Goal: Task Accomplishment & Management: Complete application form

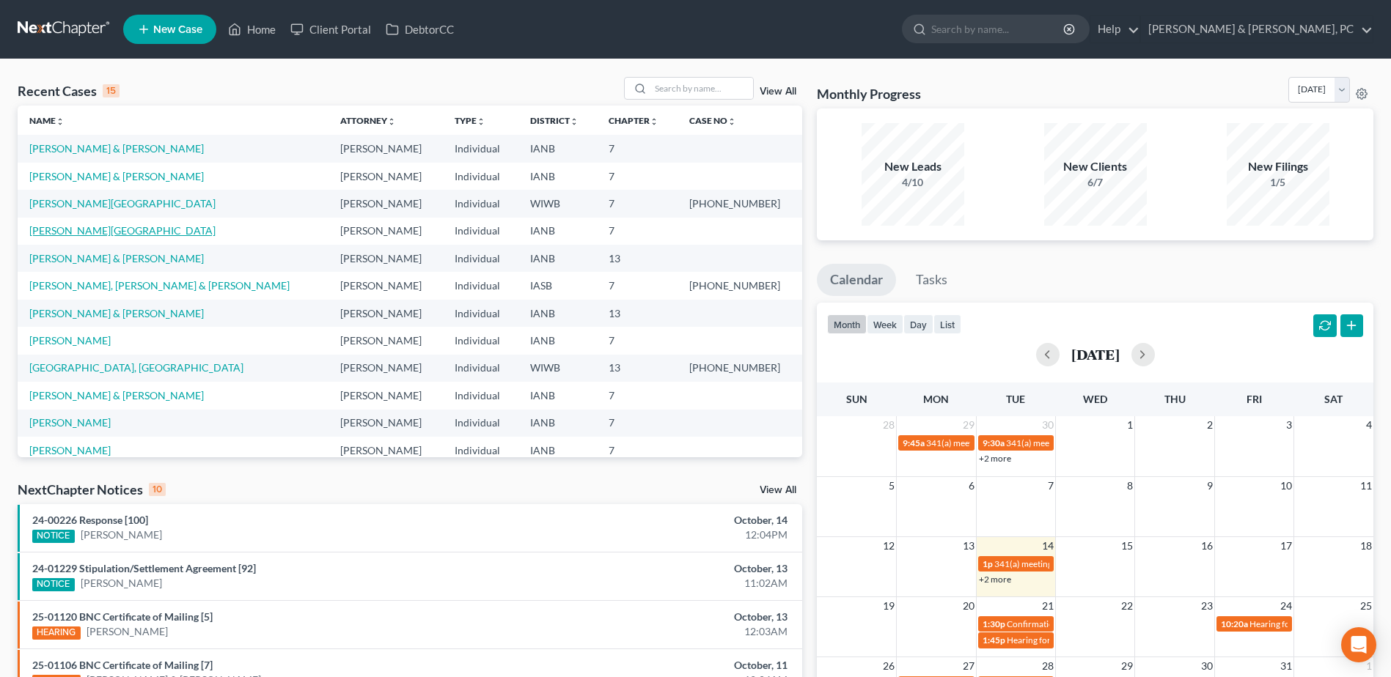
click at [103, 229] on link "[PERSON_NAME][GEOGRAPHIC_DATA]" at bounding box center [122, 230] width 186 height 12
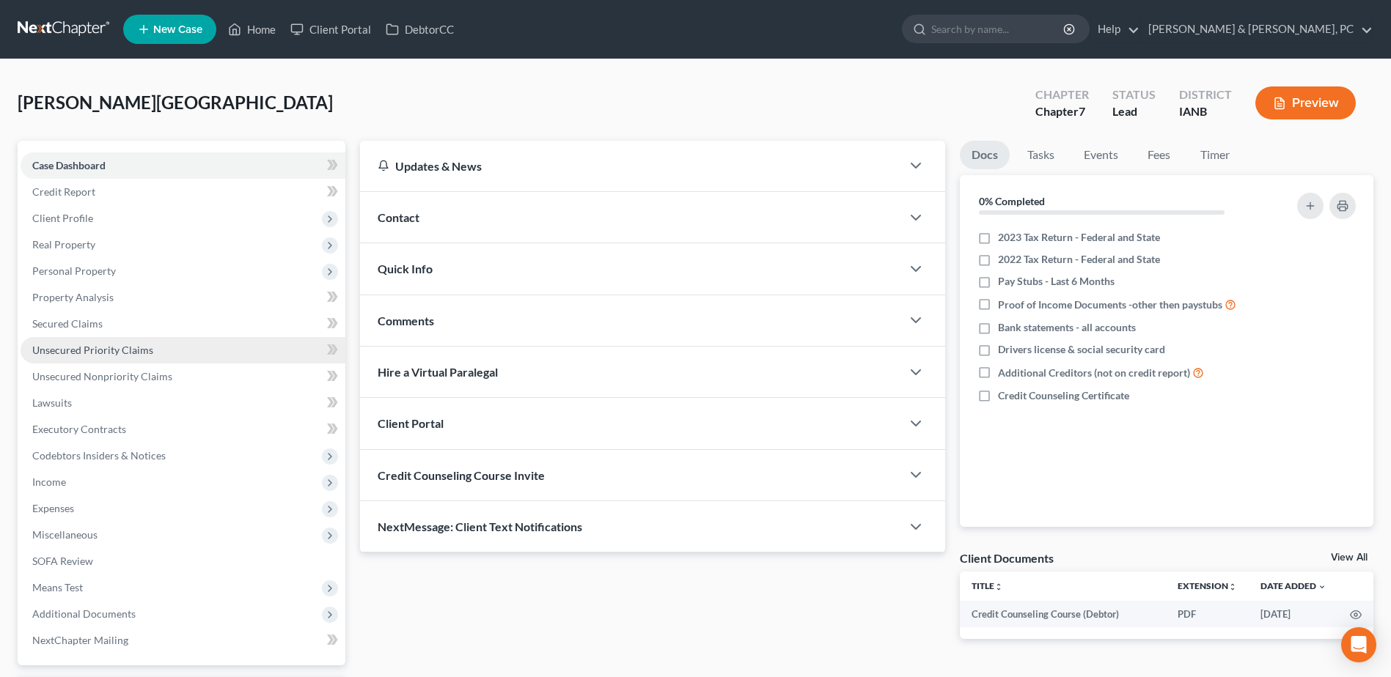
click at [96, 351] on span "Unsecured Priority Claims" at bounding box center [92, 350] width 121 height 12
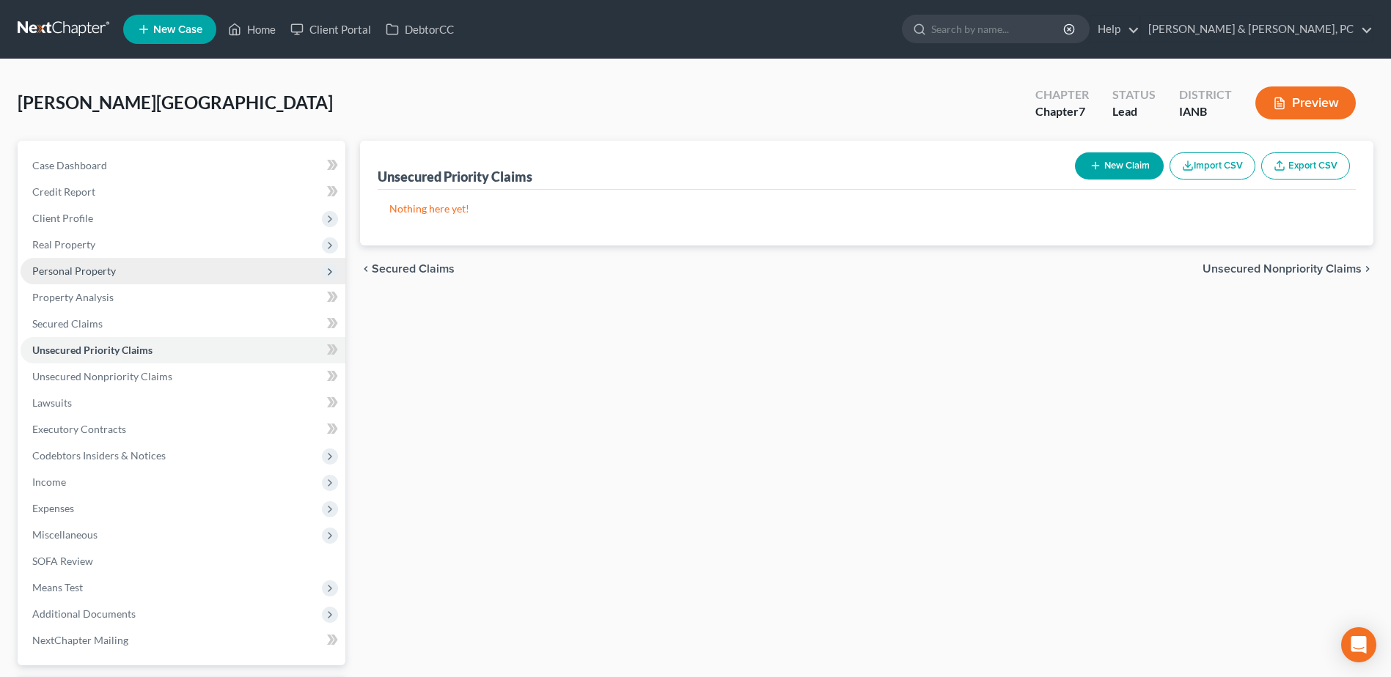
click at [106, 274] on span "Personal Property" at bounding box center [74, 271] width 84 height 12
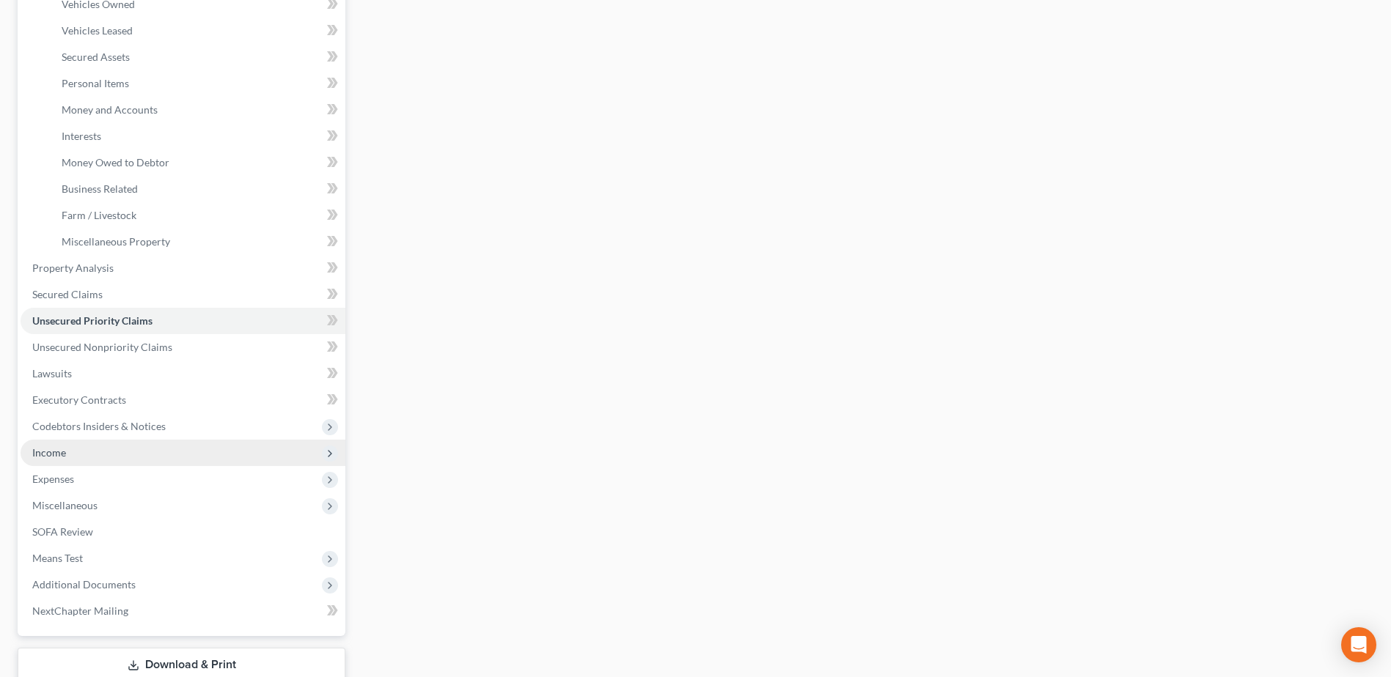
click at [54, 448] on span "Income" at bounding box center [49, 452] width 34 height 12
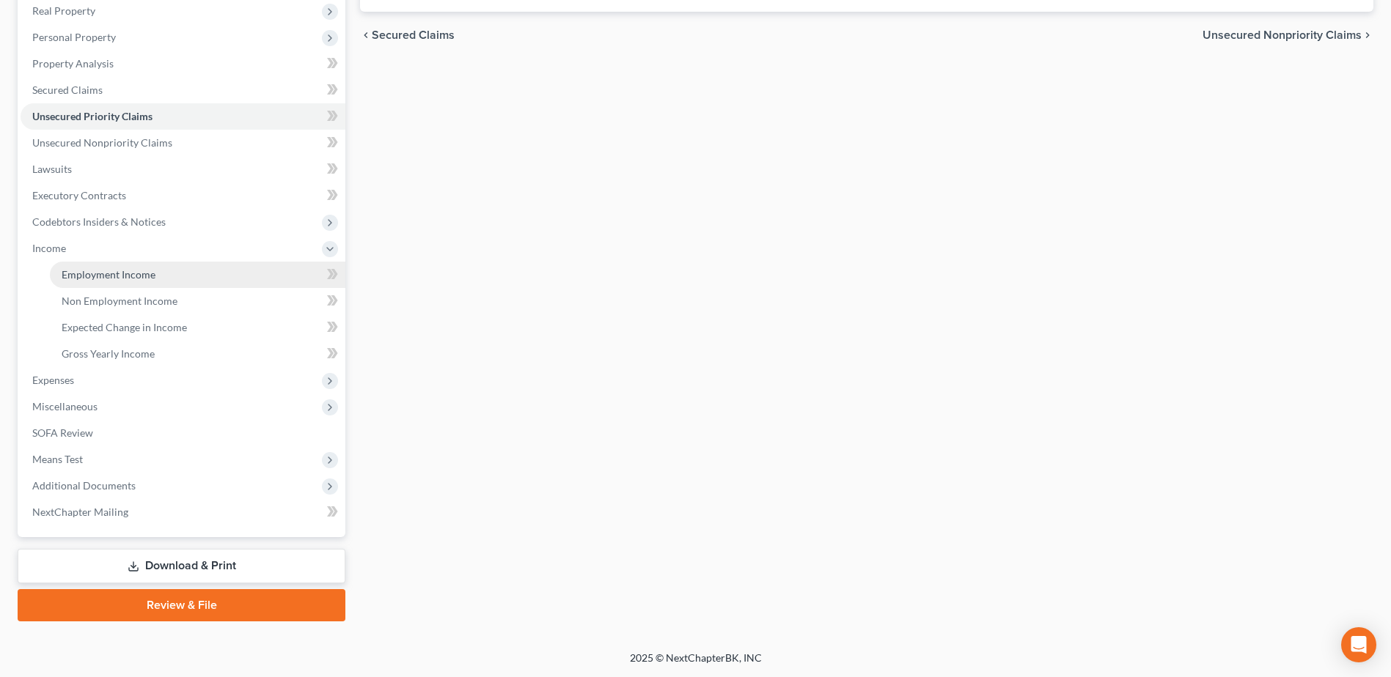
click at [101, 282] on link "Employment Income" at bounding box center [197, 275] width 295 height 26
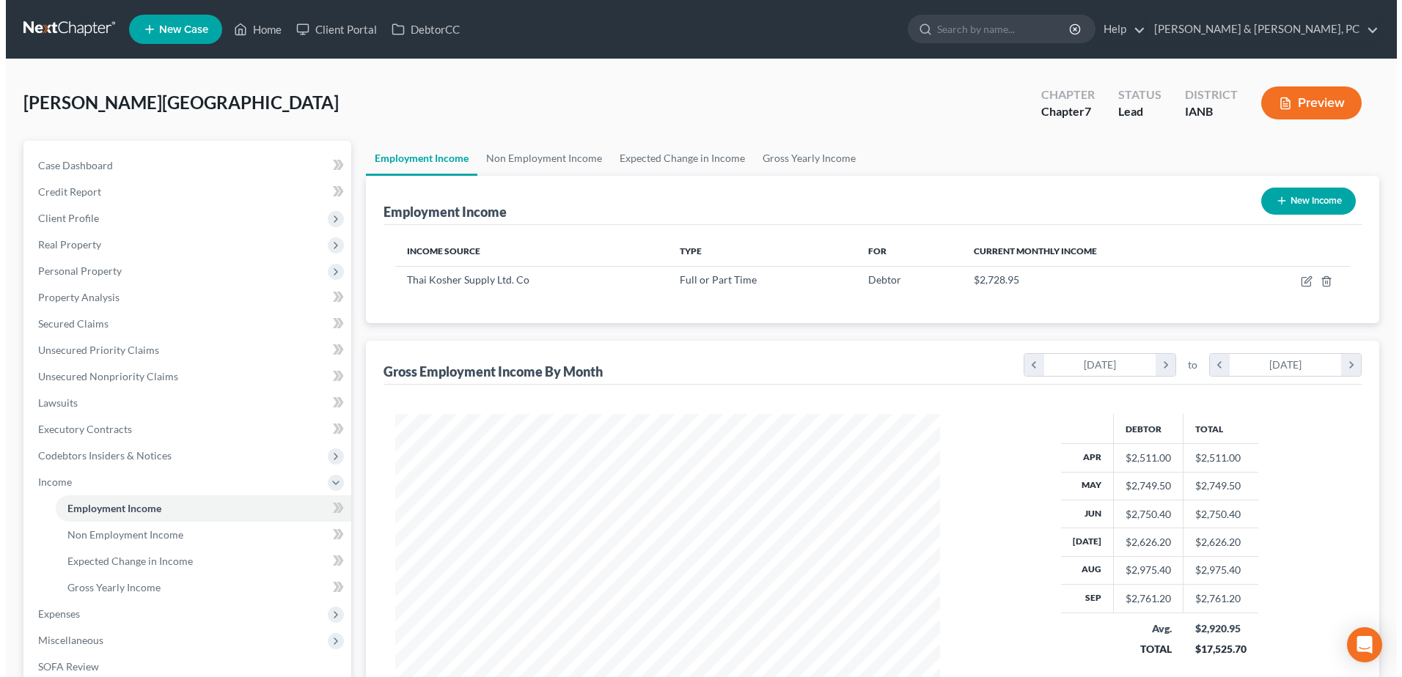
scroll to position [272, 573]
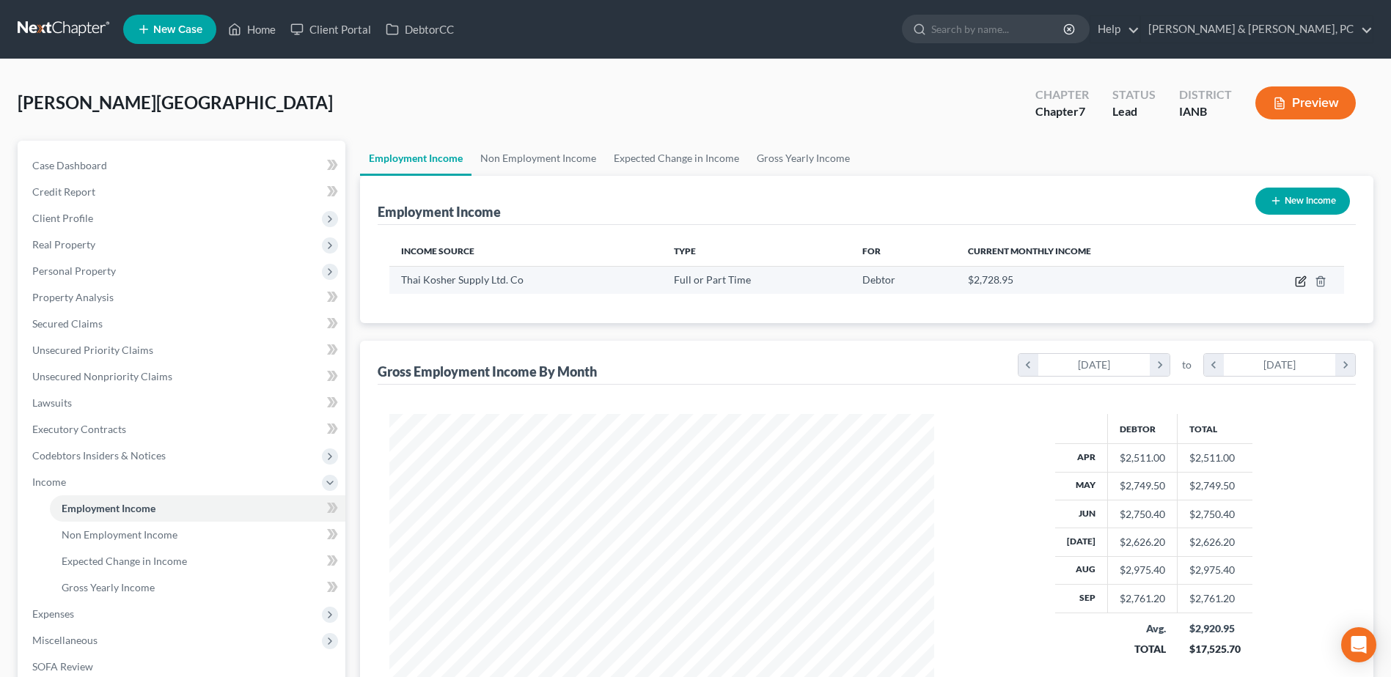
click at [1297, 286] on icon "button" at bounding box center [1299, 282] width 9 height 9
select select "0"
select select "16"
select select "1"
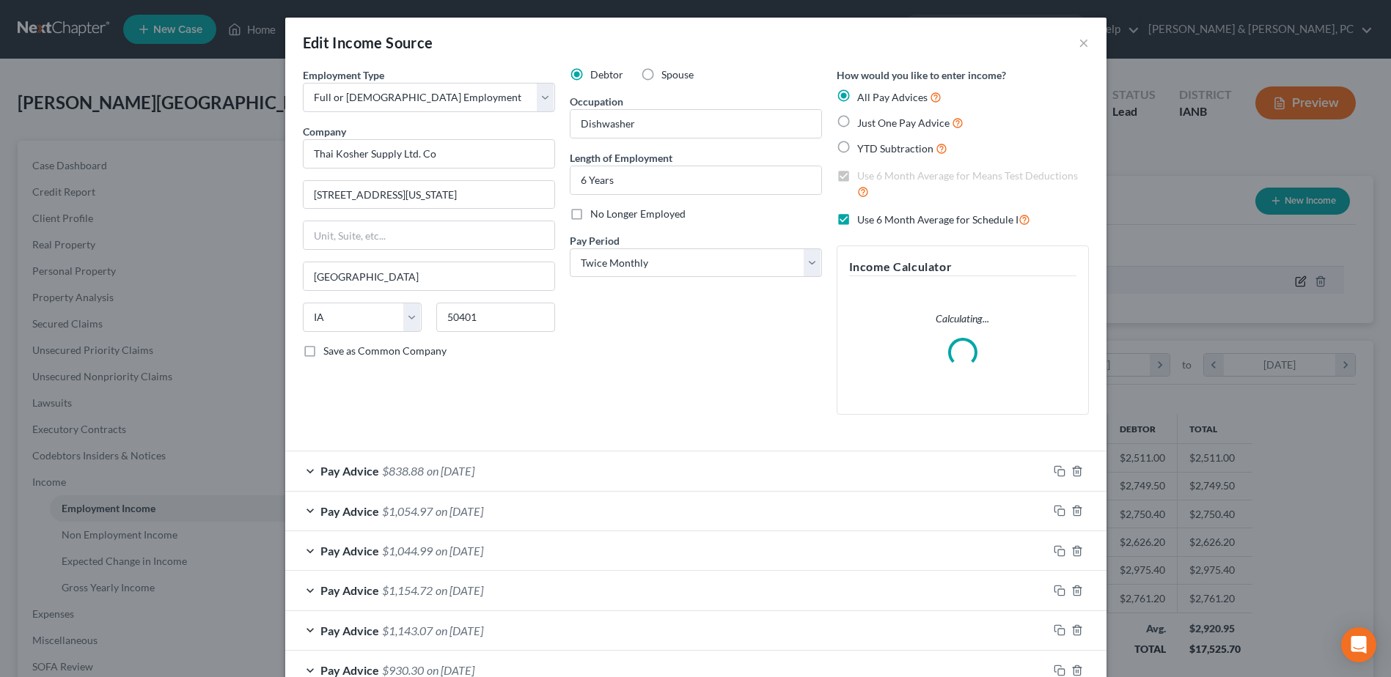
scroll to position [274, 579]
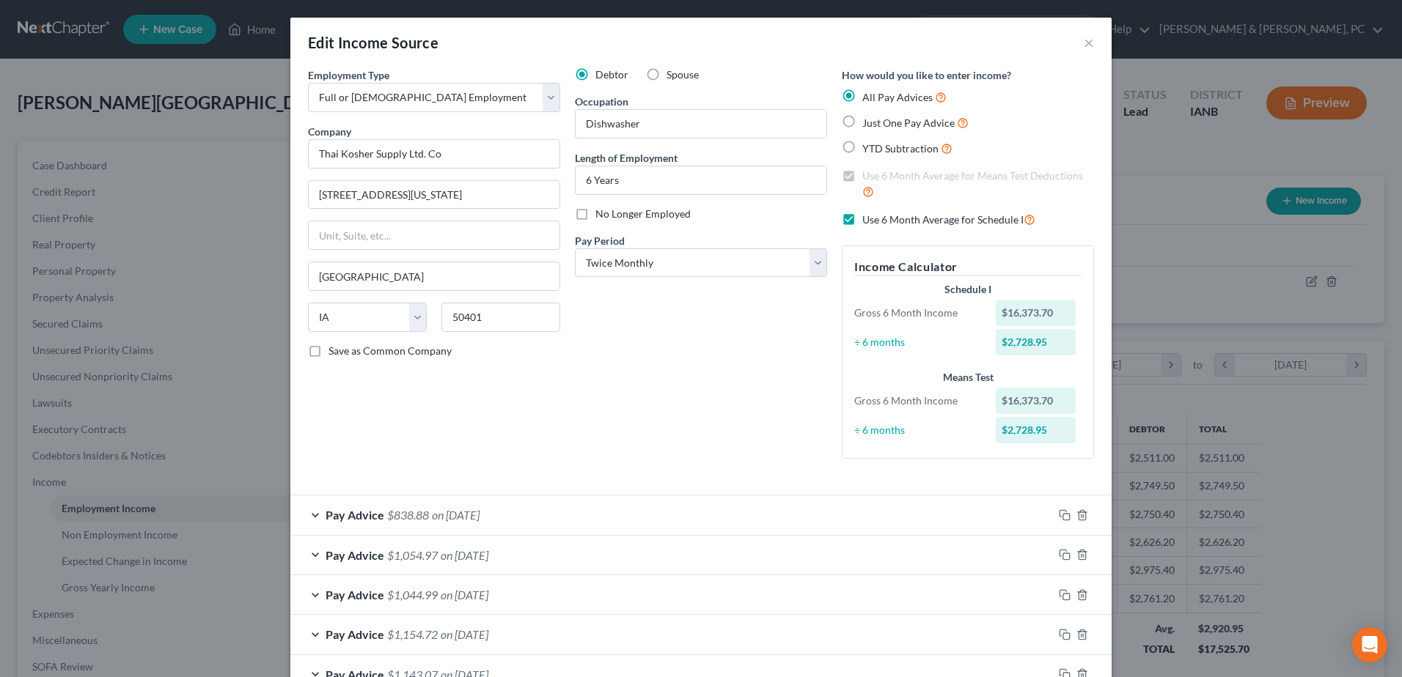
click at [1092, 41] on div "Edit Income Source ×" at bounding box center [700, 43] width 821 height 50
drag, startPoint x: 1087, startPoint y: 45, endPoint x: 834, endPoint y: 133, distance: 268.7
click at [1086, 45] on button "×" at bounding box center [1088, 43] width 10 height 18
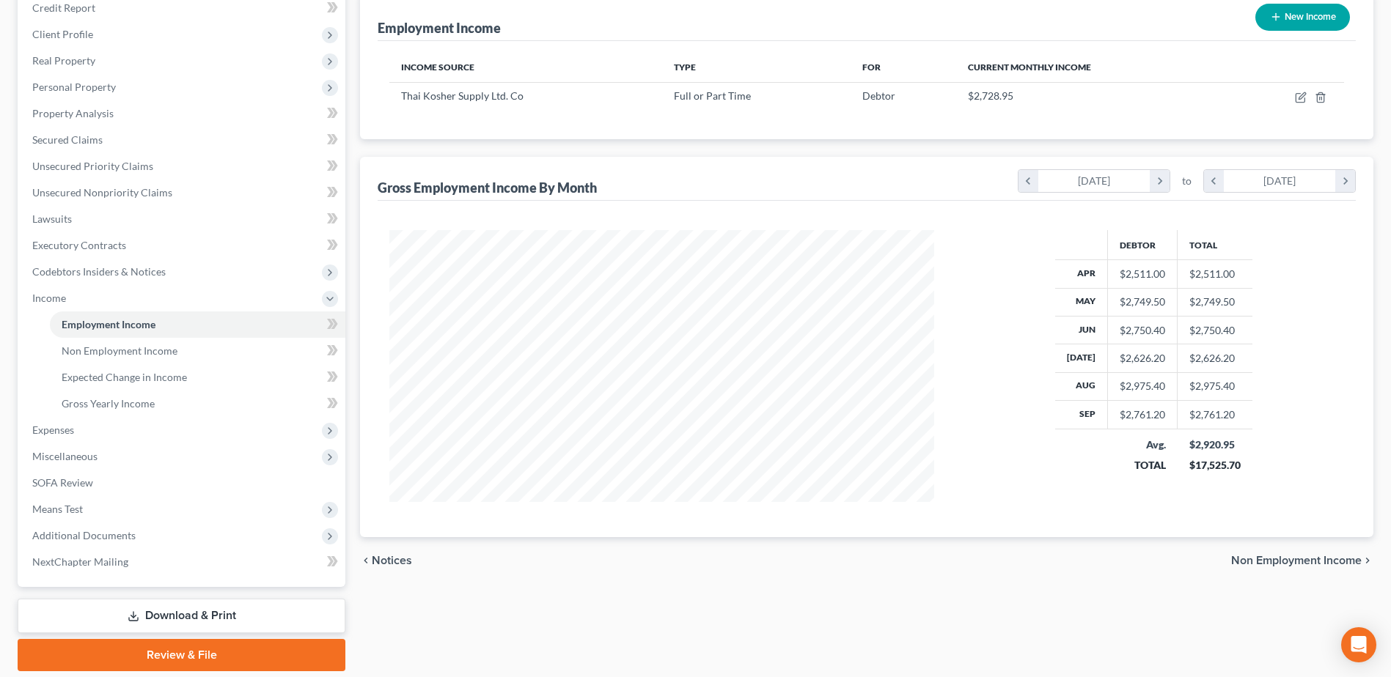
scroll to position [234, 0]
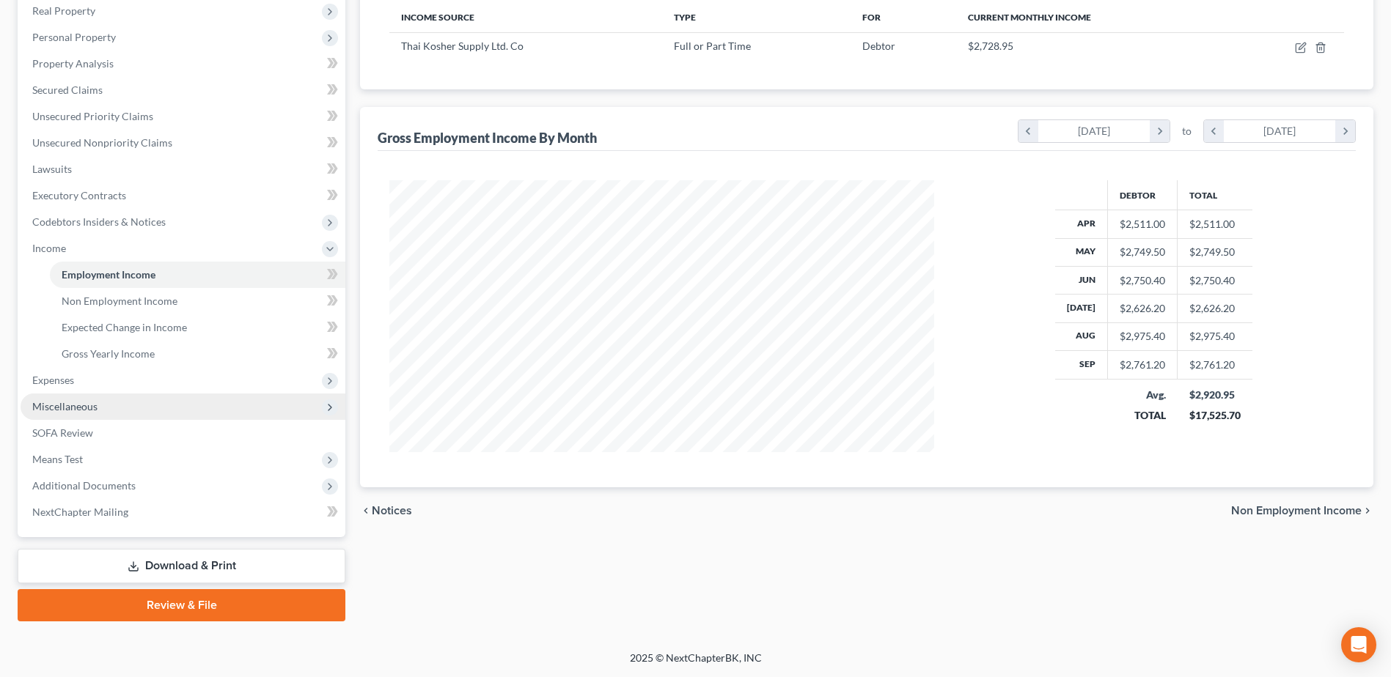
click at [87, 407] on span "Miscellaneous" at bounding box center [64, 406] width 65 height 12
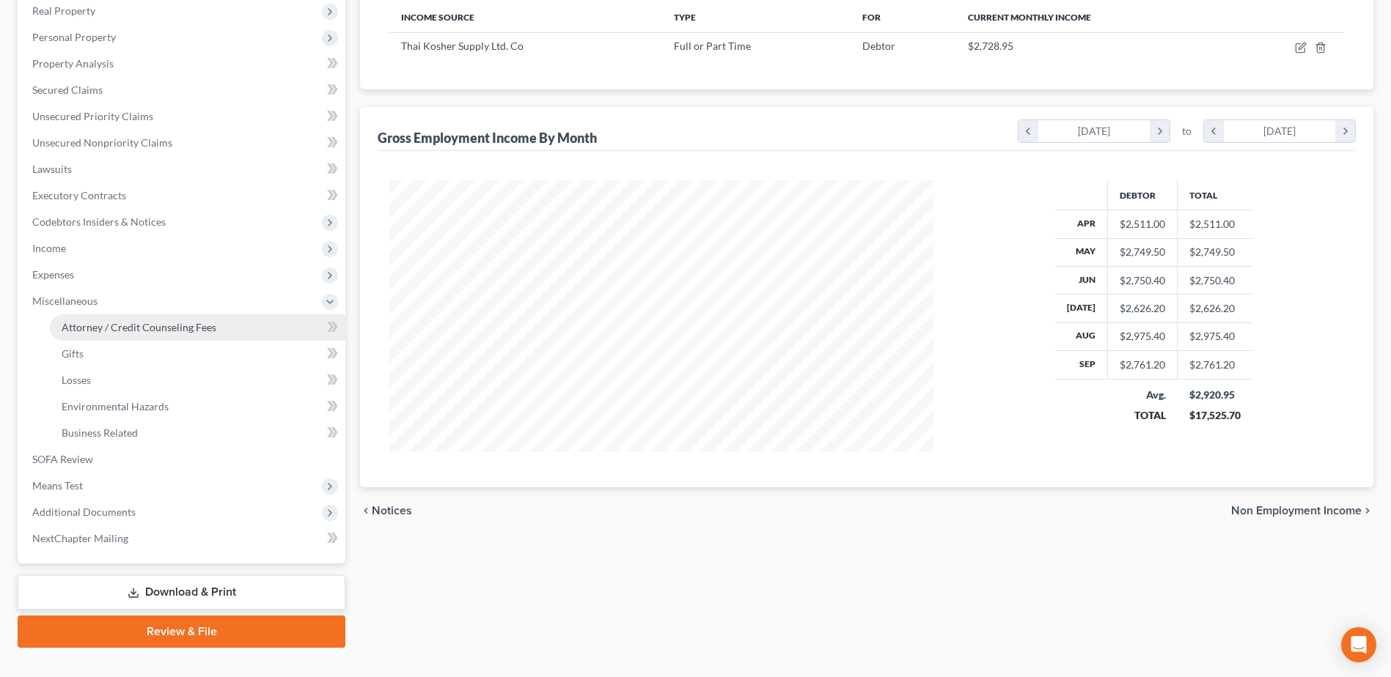
click at [107, 331] on span "Attorney / Credit Counseling Fees" at bounding box center [139, 327] width 155 height 12
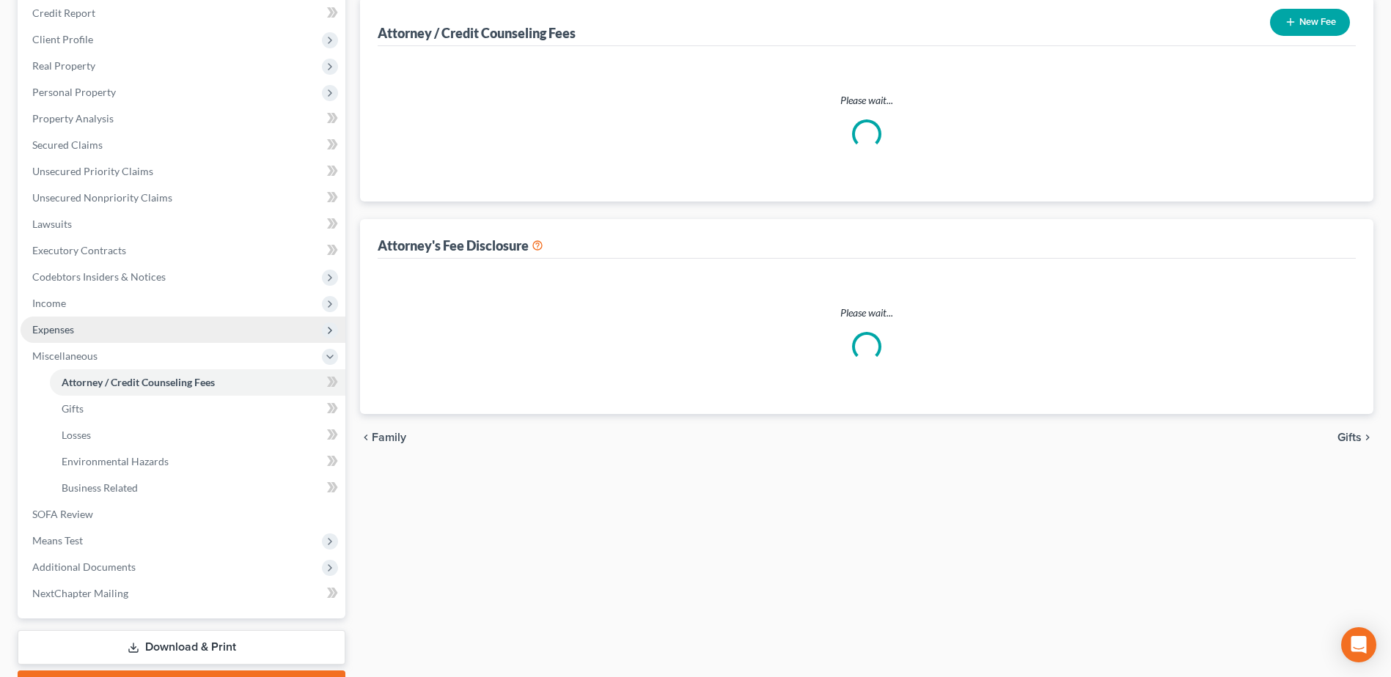
scroll to position [36, 0]
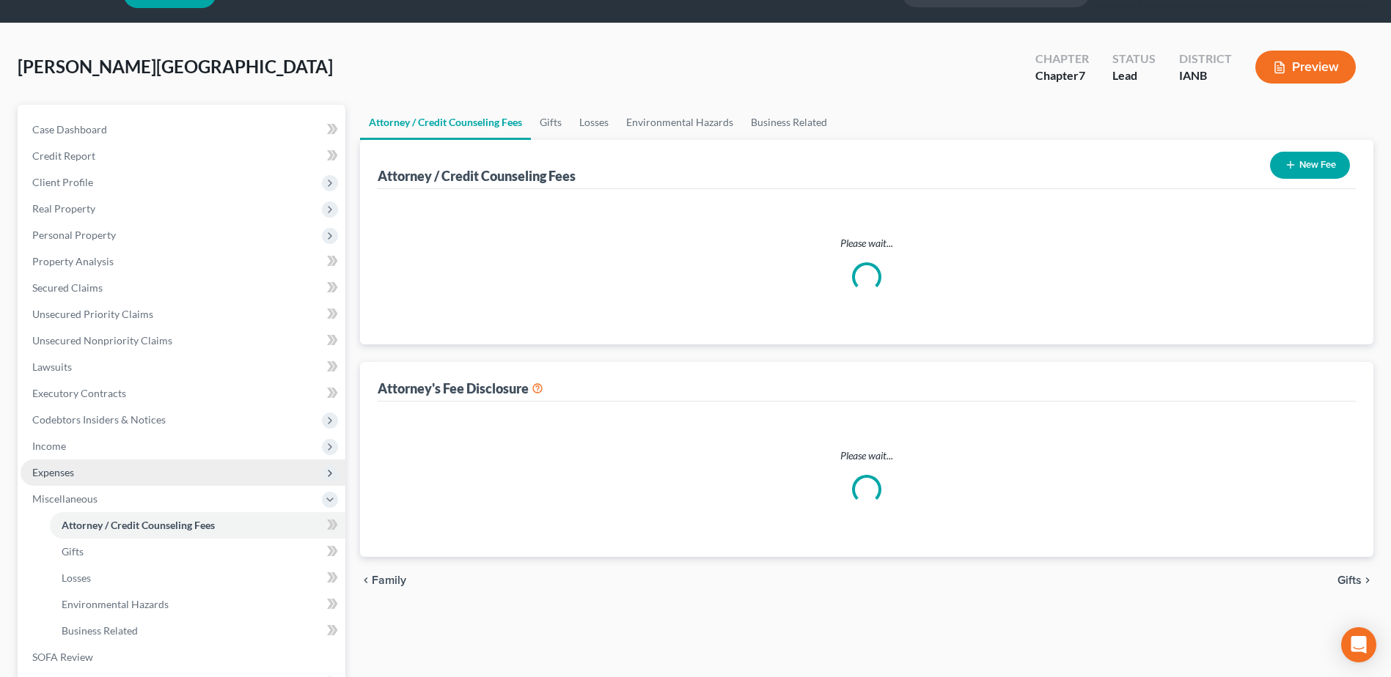
select select "0"
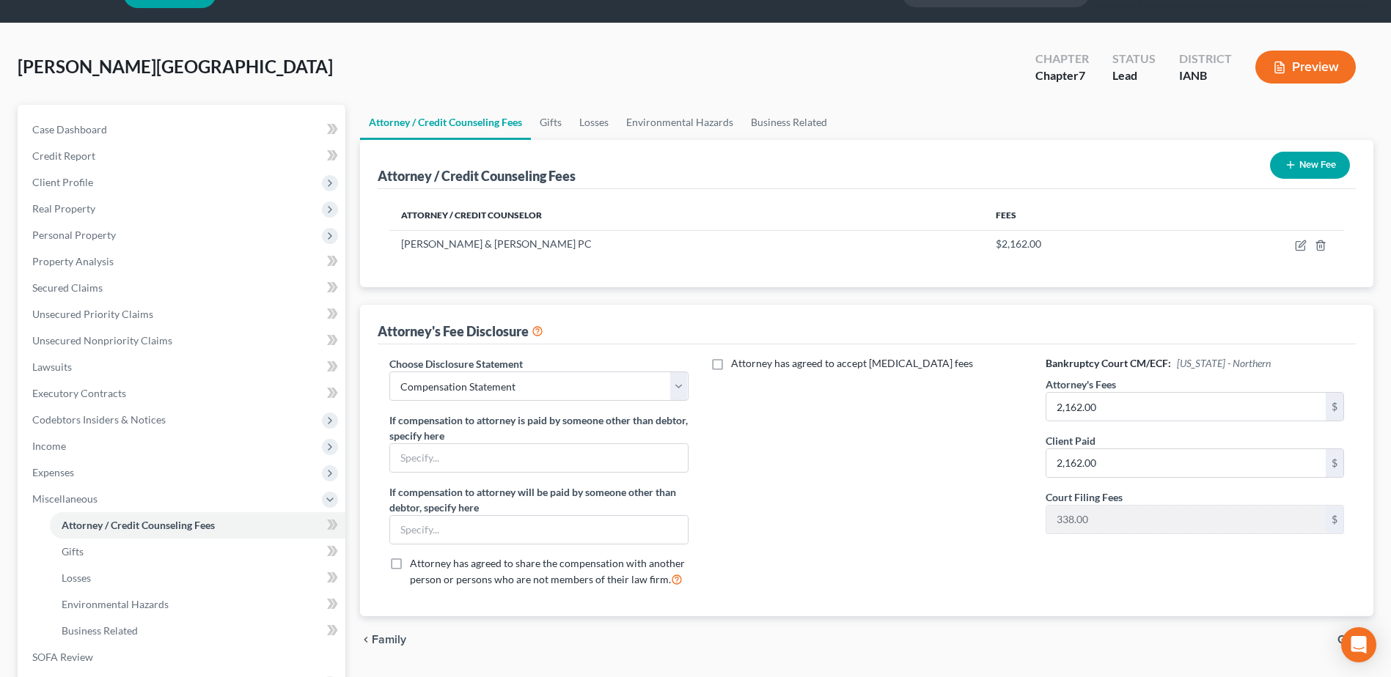
scroll to position [0, 0]
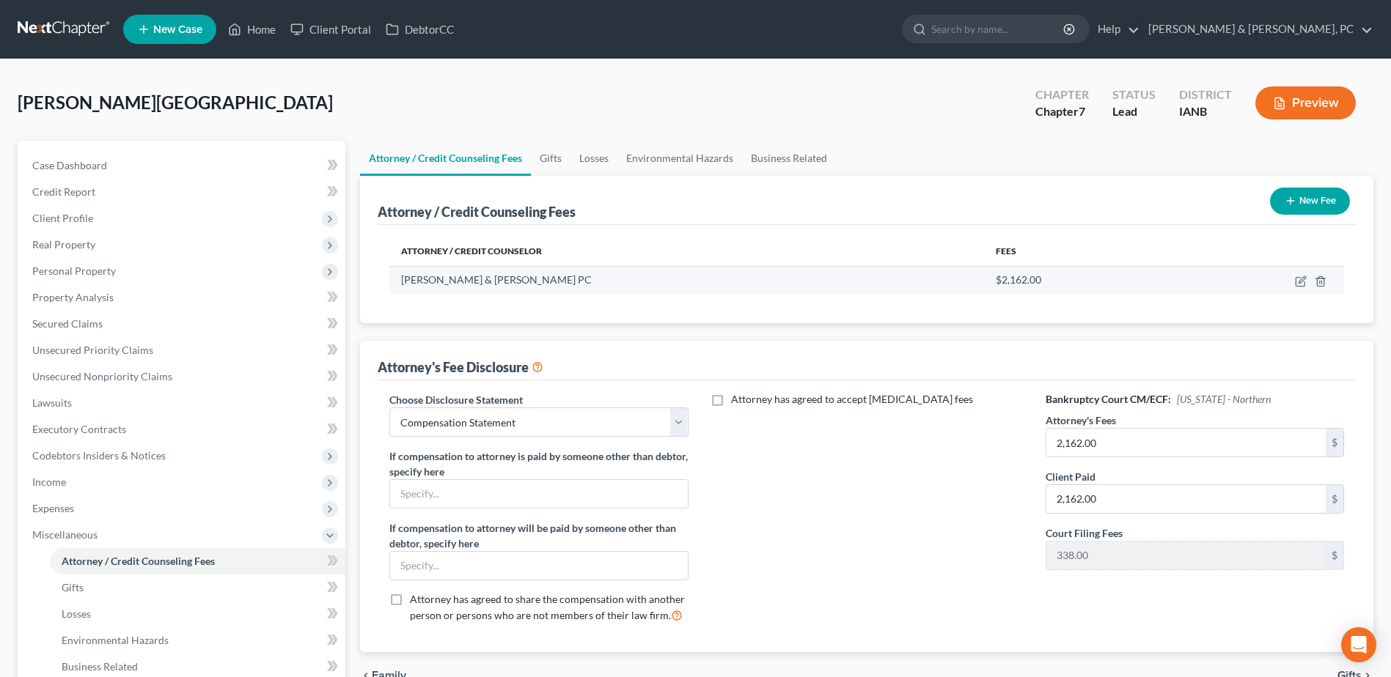
click at [1308, 276] on td at bounding box center [1259, 280] width 169 height 28
click at [1305, 277] on icon "button" at bounding box center [1301, 282] width 12 height 12
select select "16"
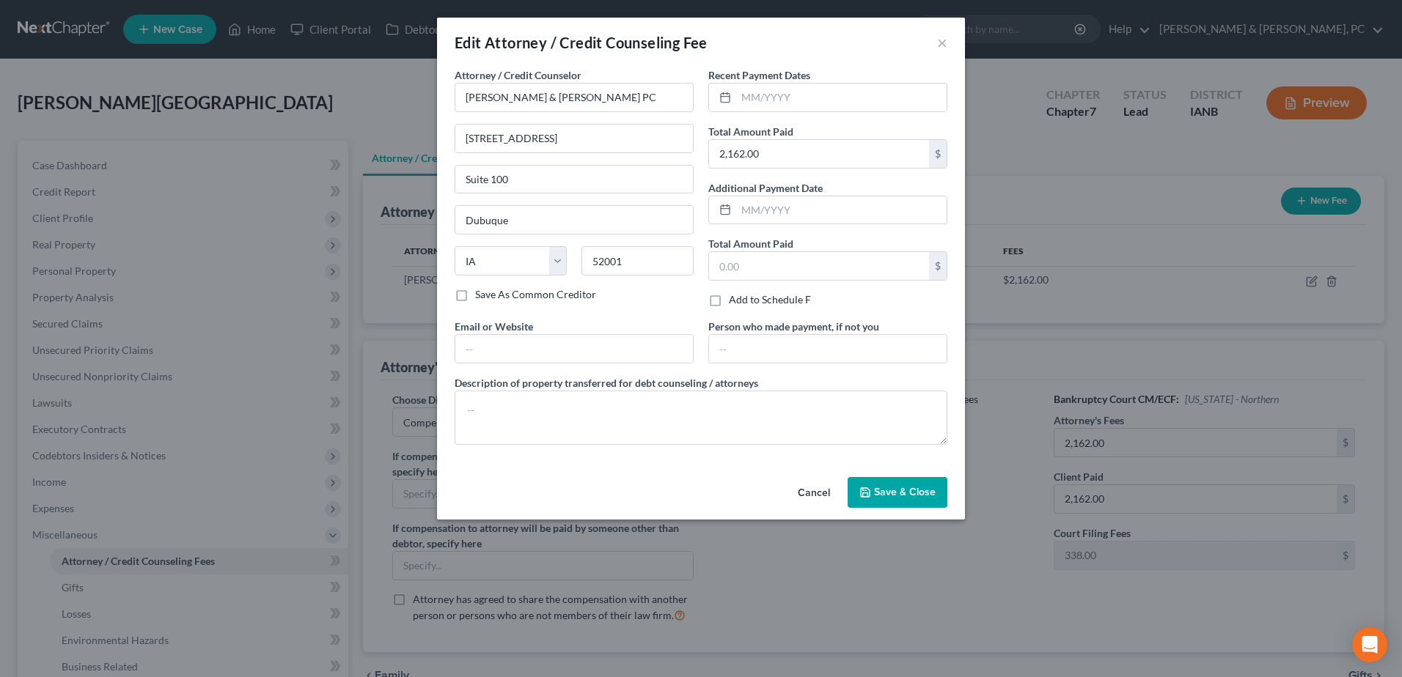
click at [921, 498] on span "Save & Close" at bounding box center [905, 492] width 62 height 12
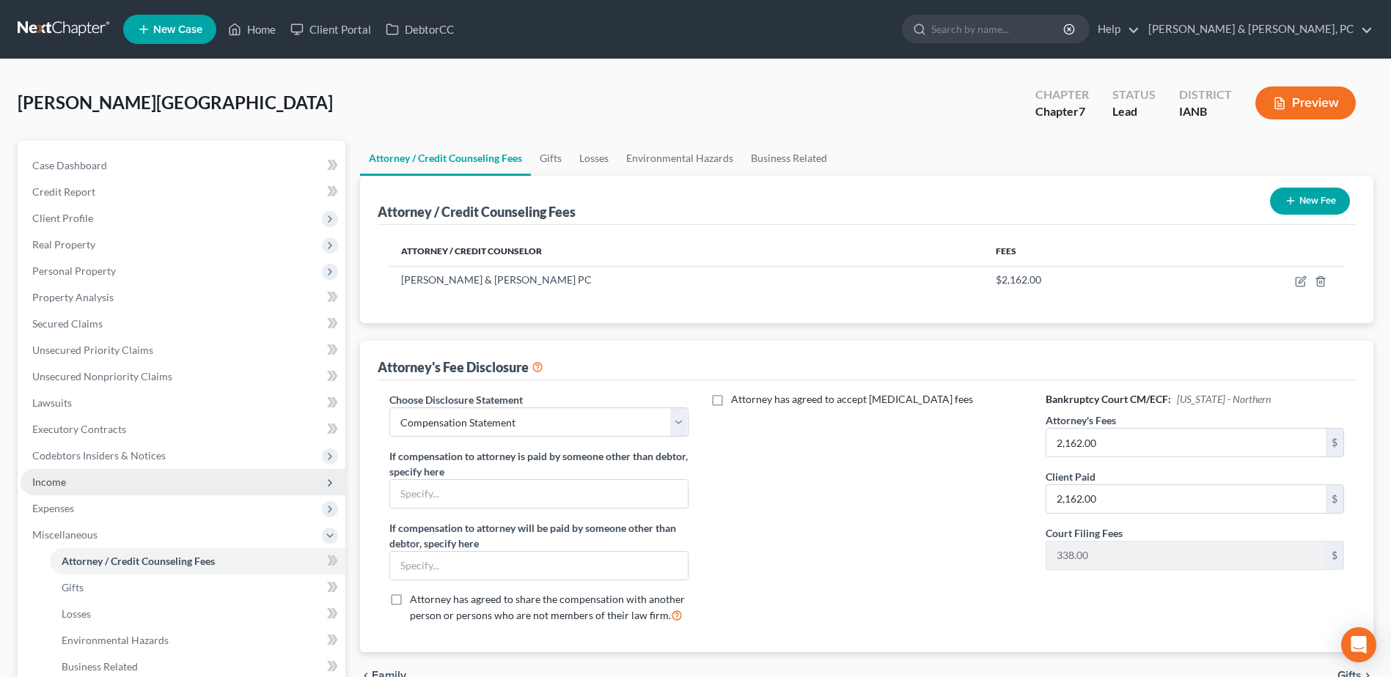
click at [150, 471] on span "Income" at bounding box center [183, 482] width 325 height 26
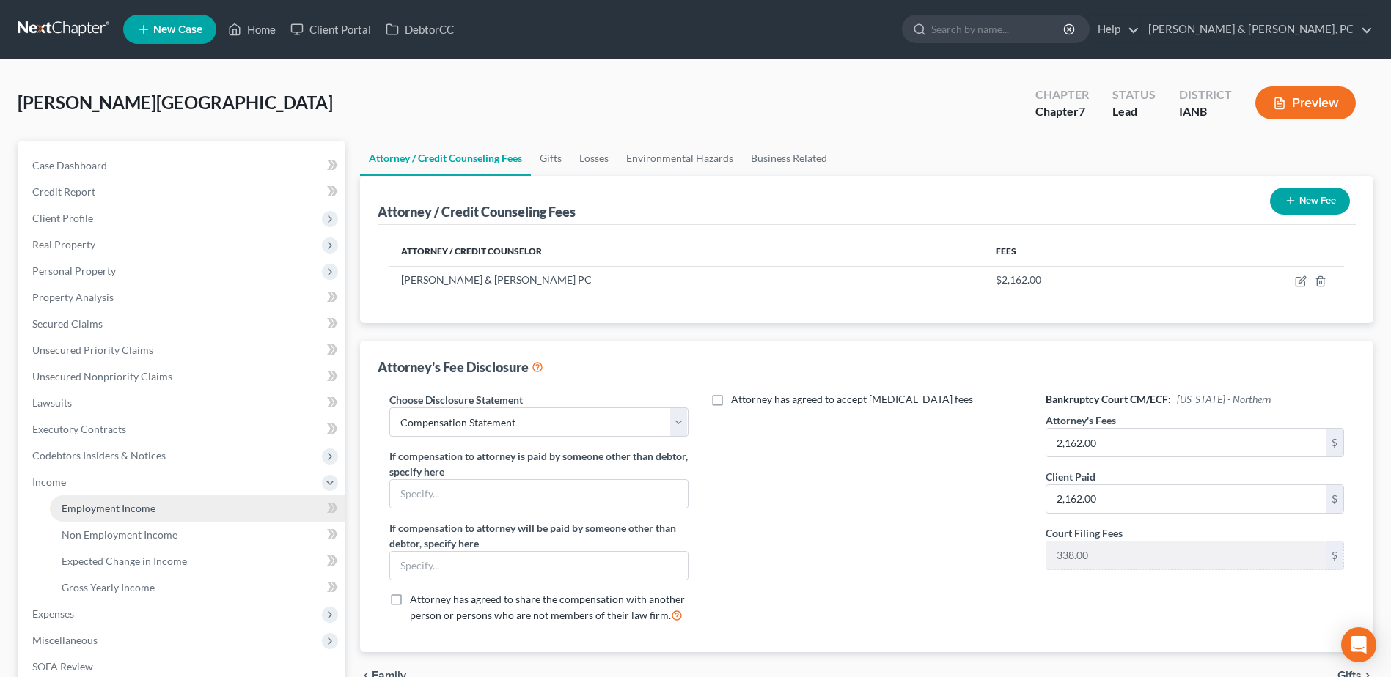
click at [128, 503] on span "Employment Income" at bounding box center [109, 508] width 94 height 12
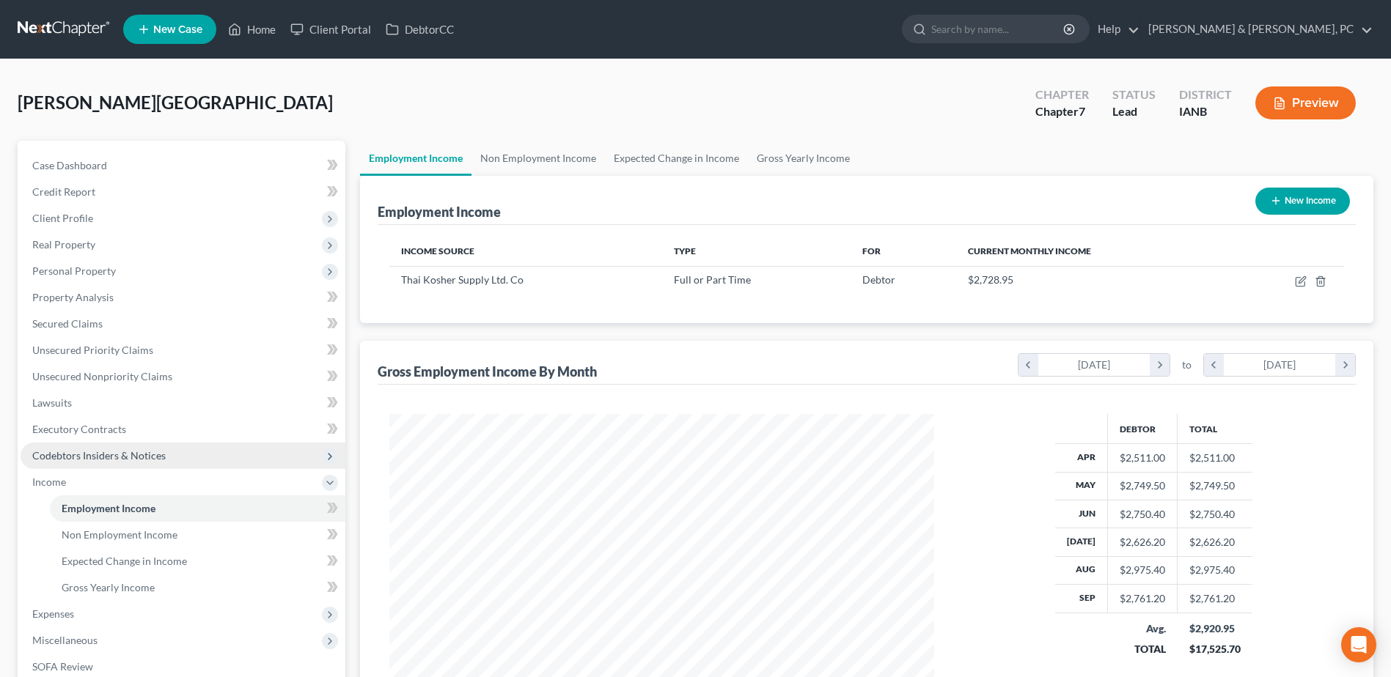
scroll to position [272, 573]
click at [68, 628] on span "Miscellaneous" at bounding box center [183, 641] width 325 height 26
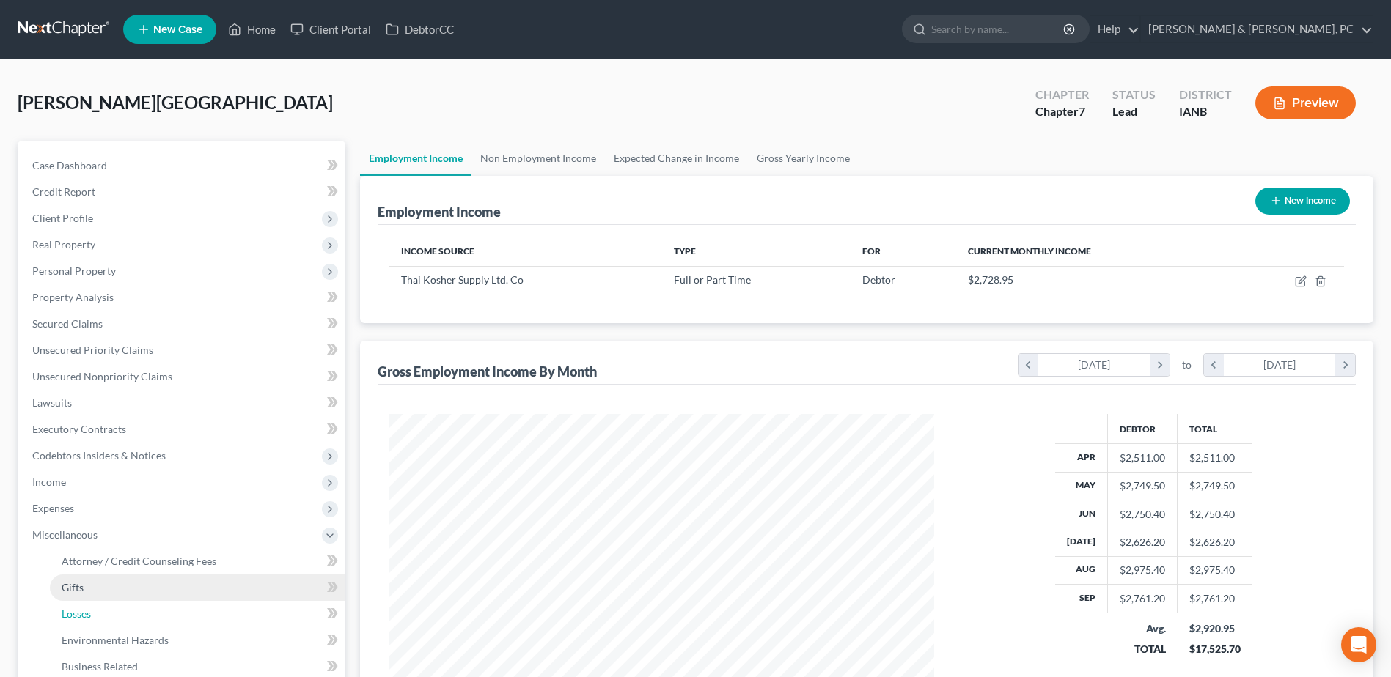
click at [78, 604] on link "Losses" at bounding box center [197, 614] width 295 height 26
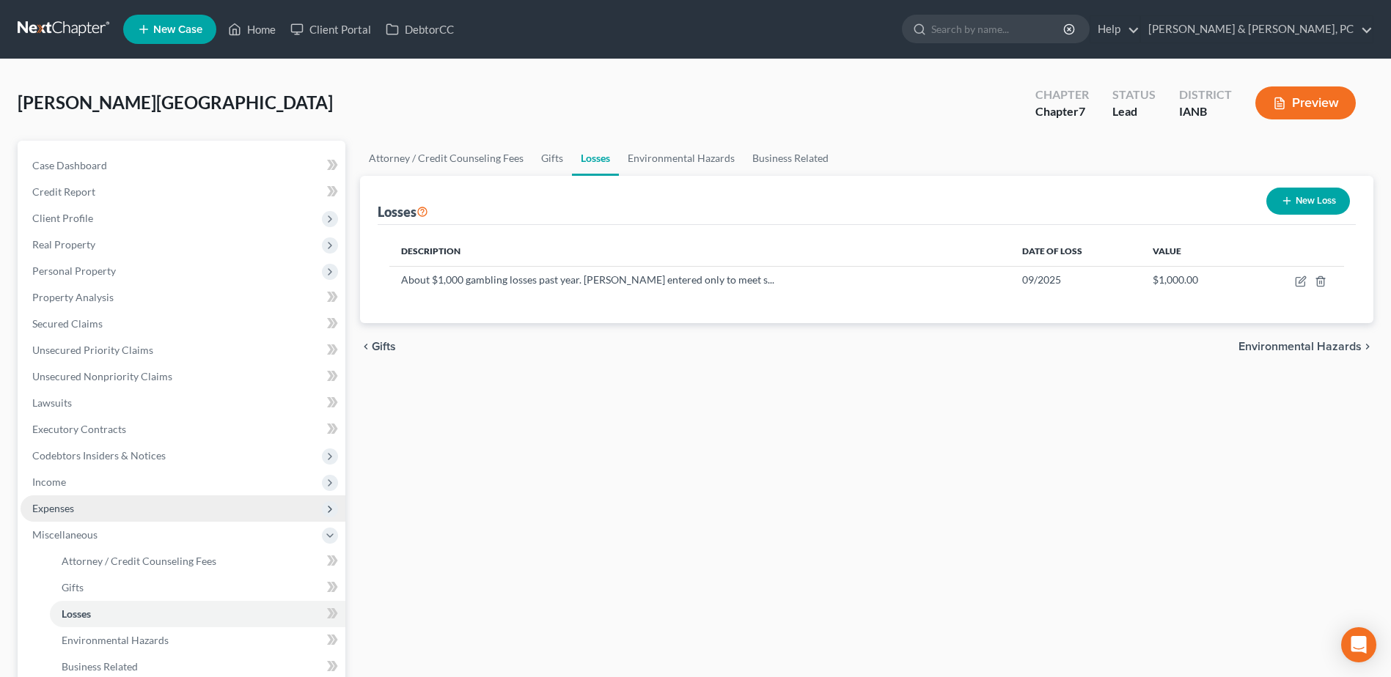
click at [86, 510] on span "Expenses" at bounding box center [183, 509] width 325 height 26
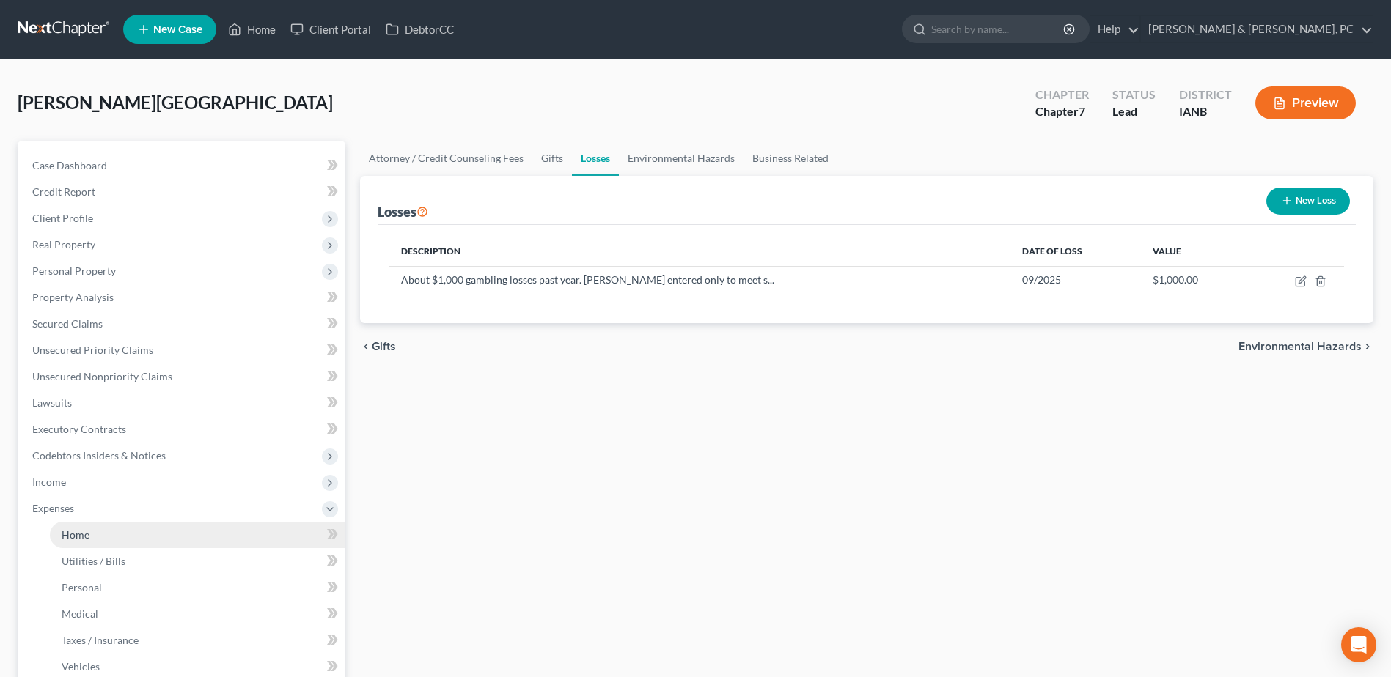
click at [91, 541] on link "Home" at bounding box center [197, 535] width 295 height 26
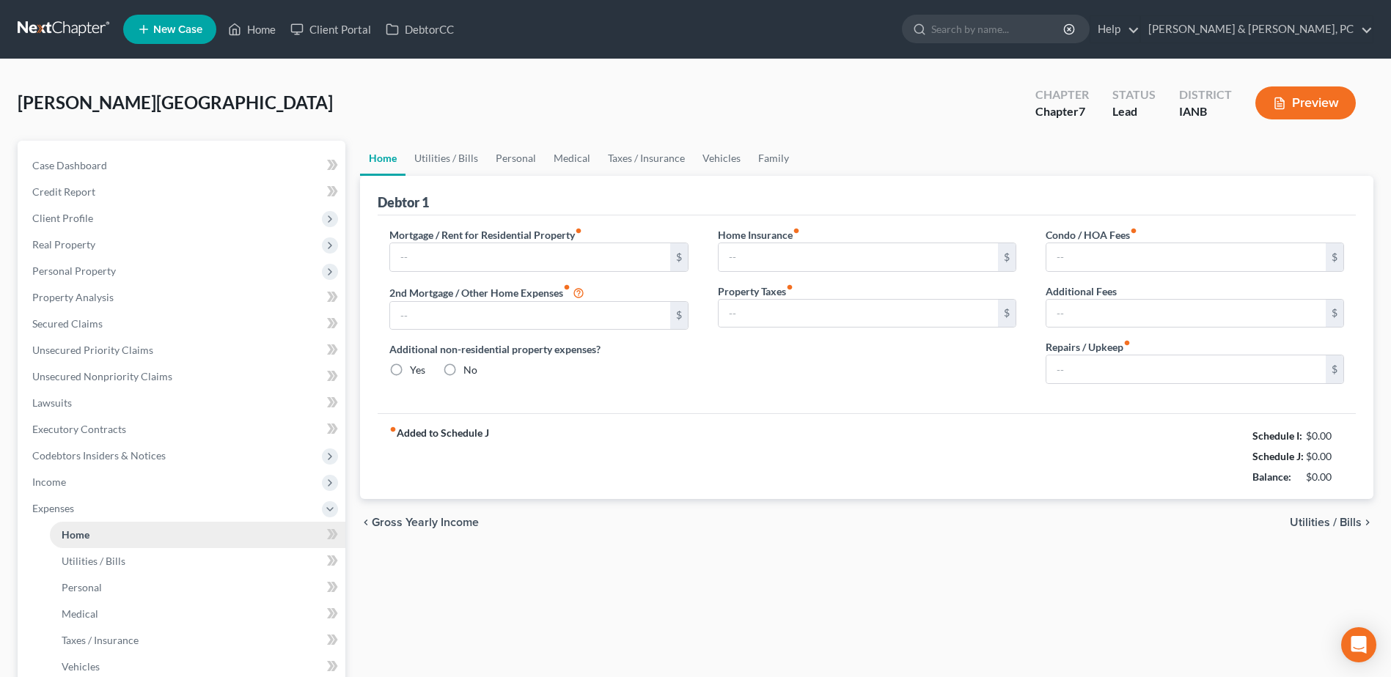
type input "0.00"
radio input "true"
type input "0.00"
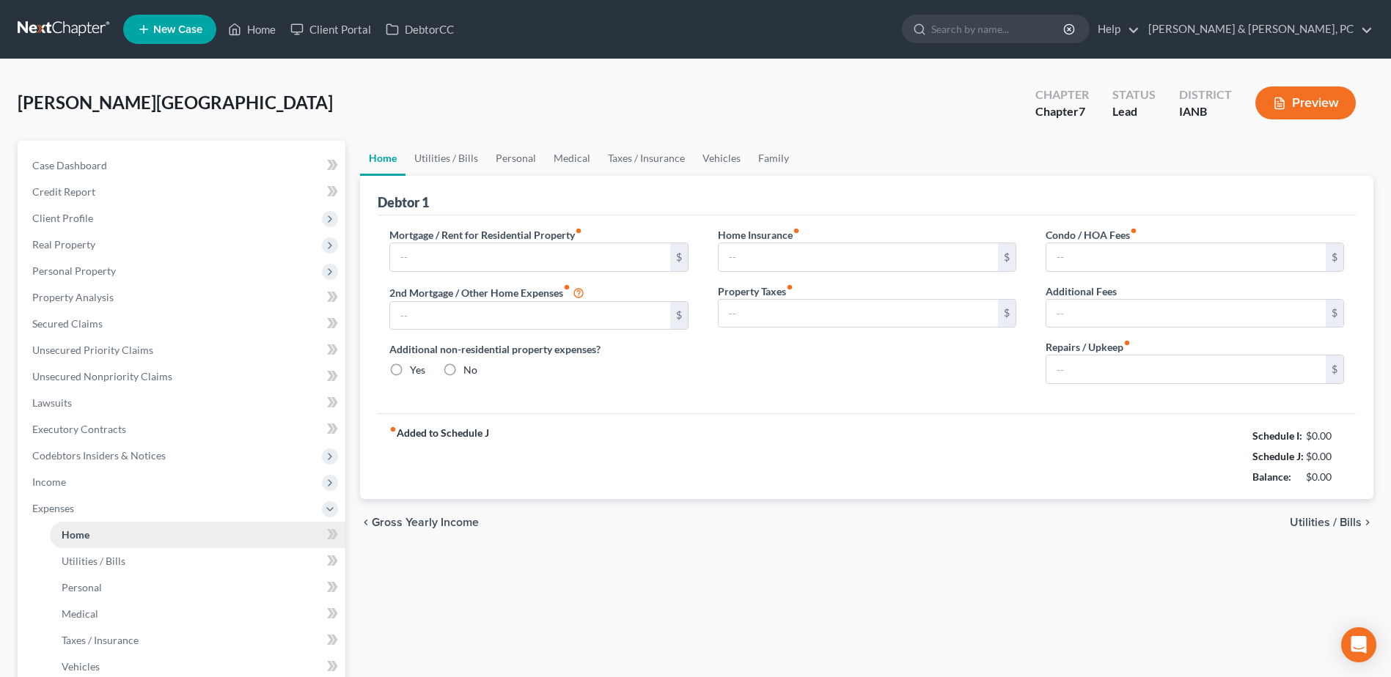
type input "0.00"
click at [110, 479] on span "Income" at bounding box center [183, 482] width 325 height 26
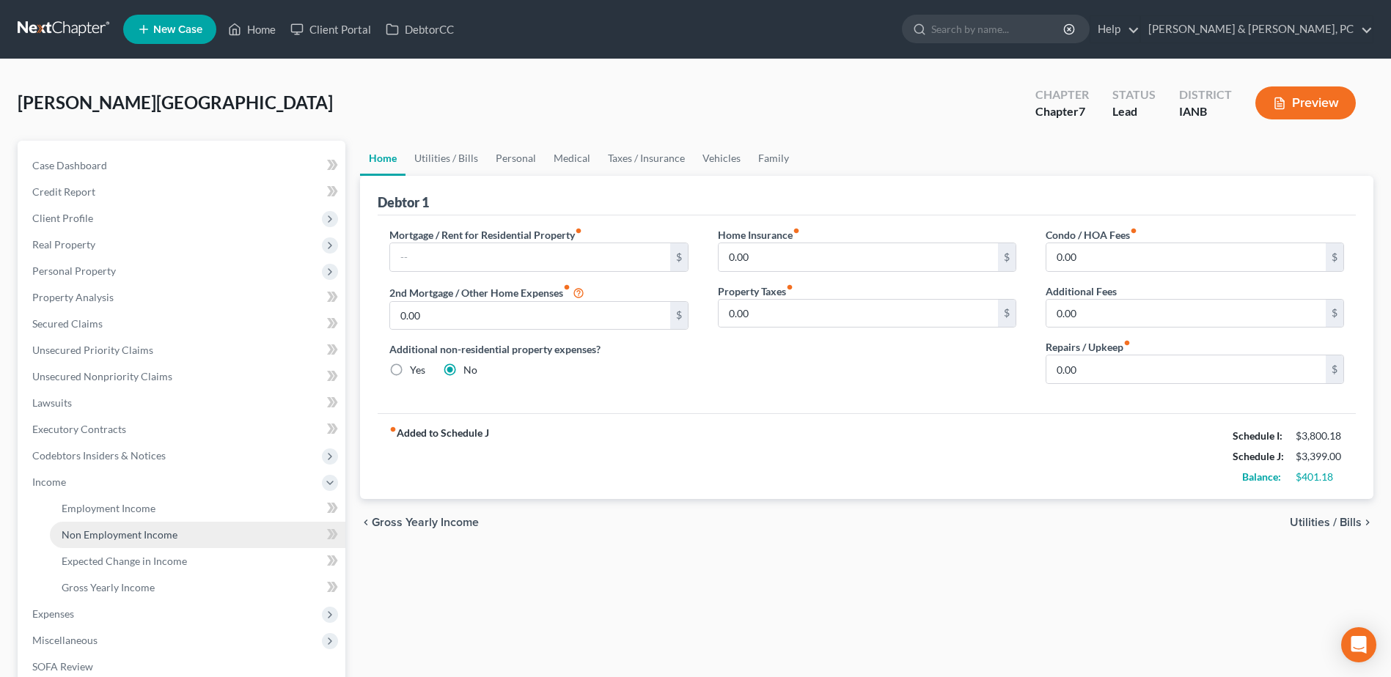
click at [84, 525] on link "Non Employment Income" at bounding box center [197, 535] width 295 height 26
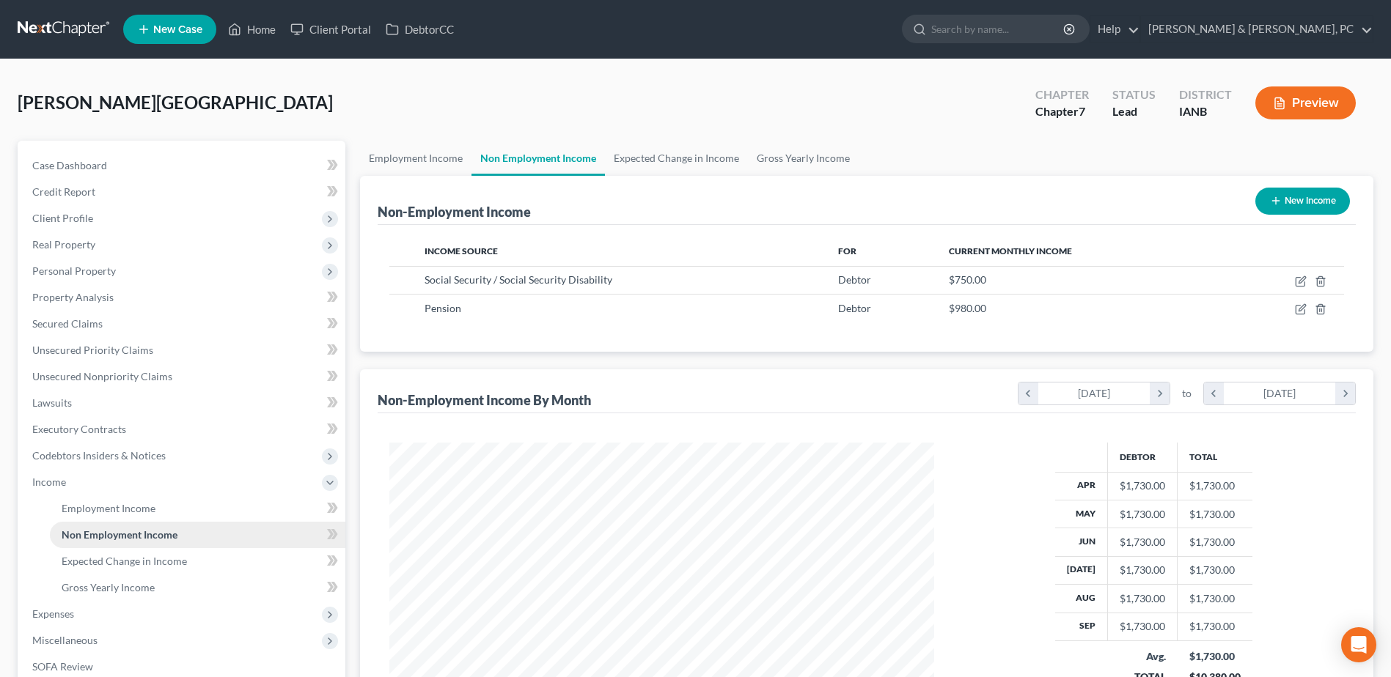
scroll to position [272, 573]
click at [131, 506] on span "Employment Income" at bounding box center [109, 508] width 94 height 12
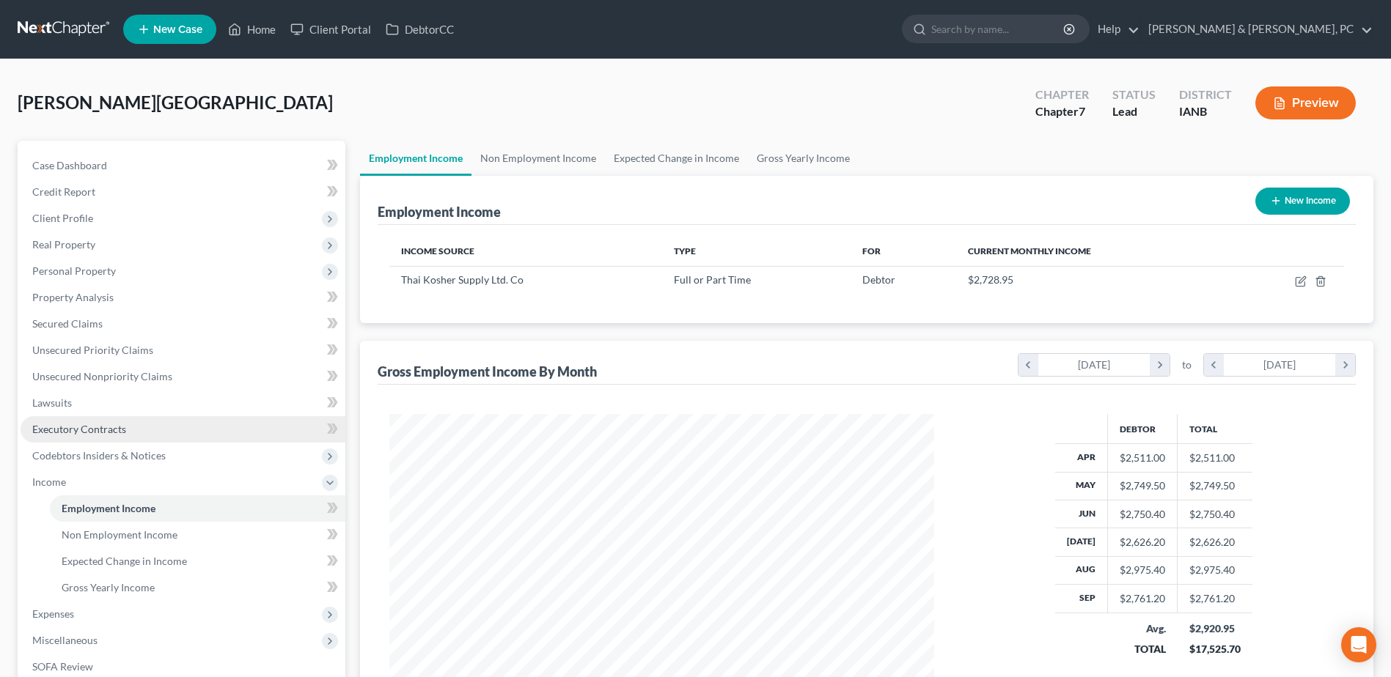
scroll to position [272, 573]
click at [250, 25] on link "Home" at bounding box center [252, 29] width 62 height 26
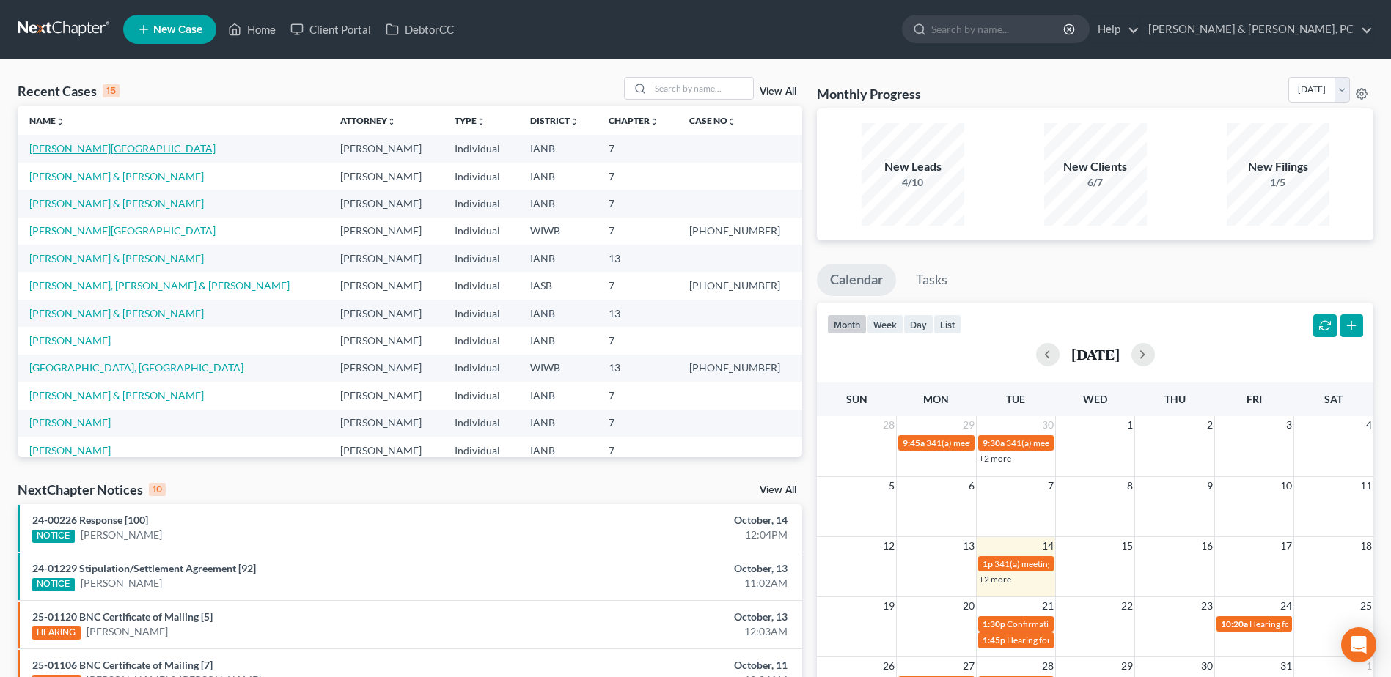
click at [108, 150] on link "[PERSON_NAME][GEOGRAPHIC_DATA]" at bounding box center [122, 148] width 186 height 12
click at [62, 176] on link "[PERSON_NAME] & [PERSON_NAME]" at bounding box center [116, 176] width 174 height 12
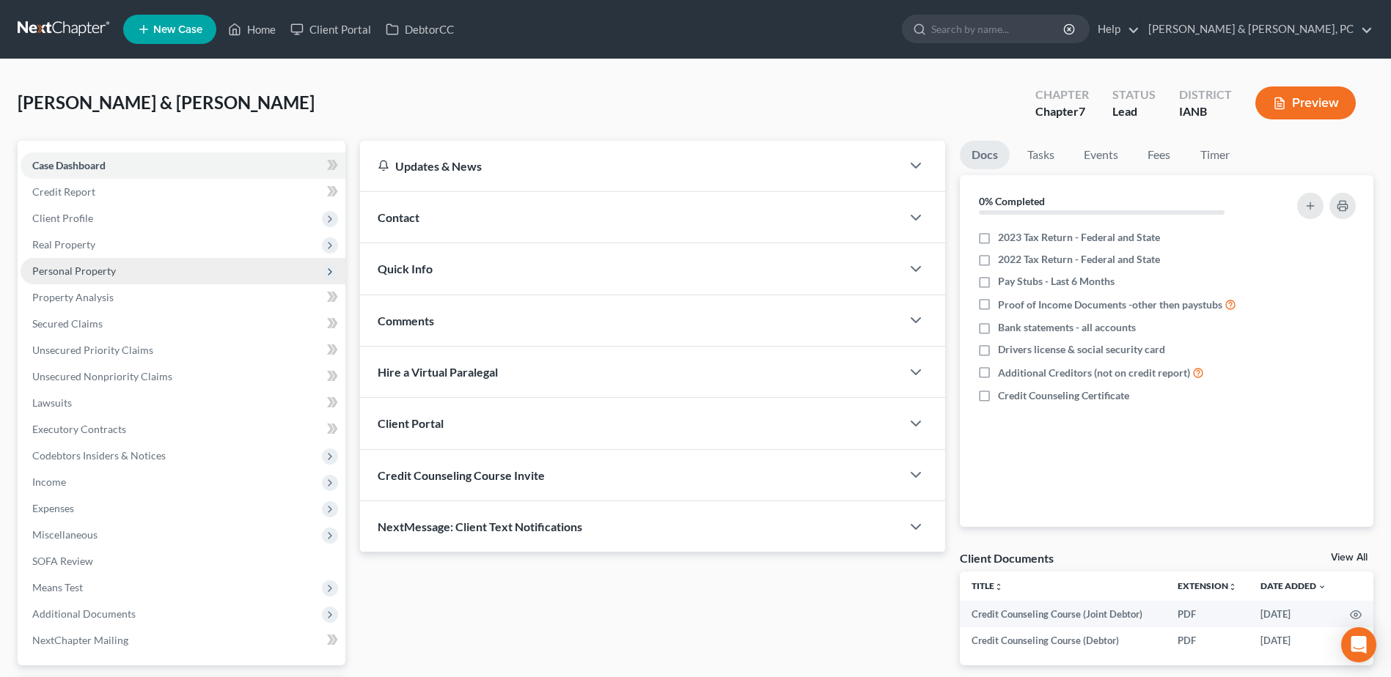
click at [86, 278] on span "Personal Property" at bounding box center [183, 271] width 325 height 26
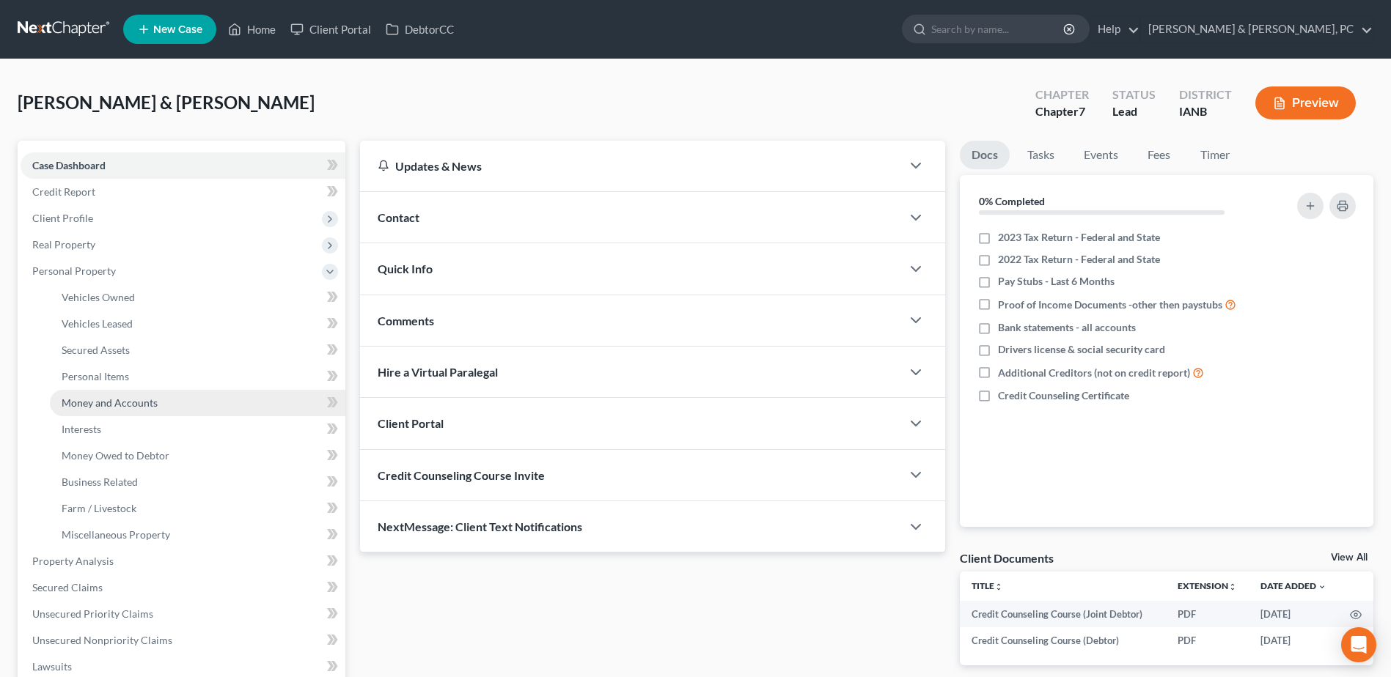
click at [87, 397] on span "Money and Accounts" at bounding box center [110, 403] width 96 height 12
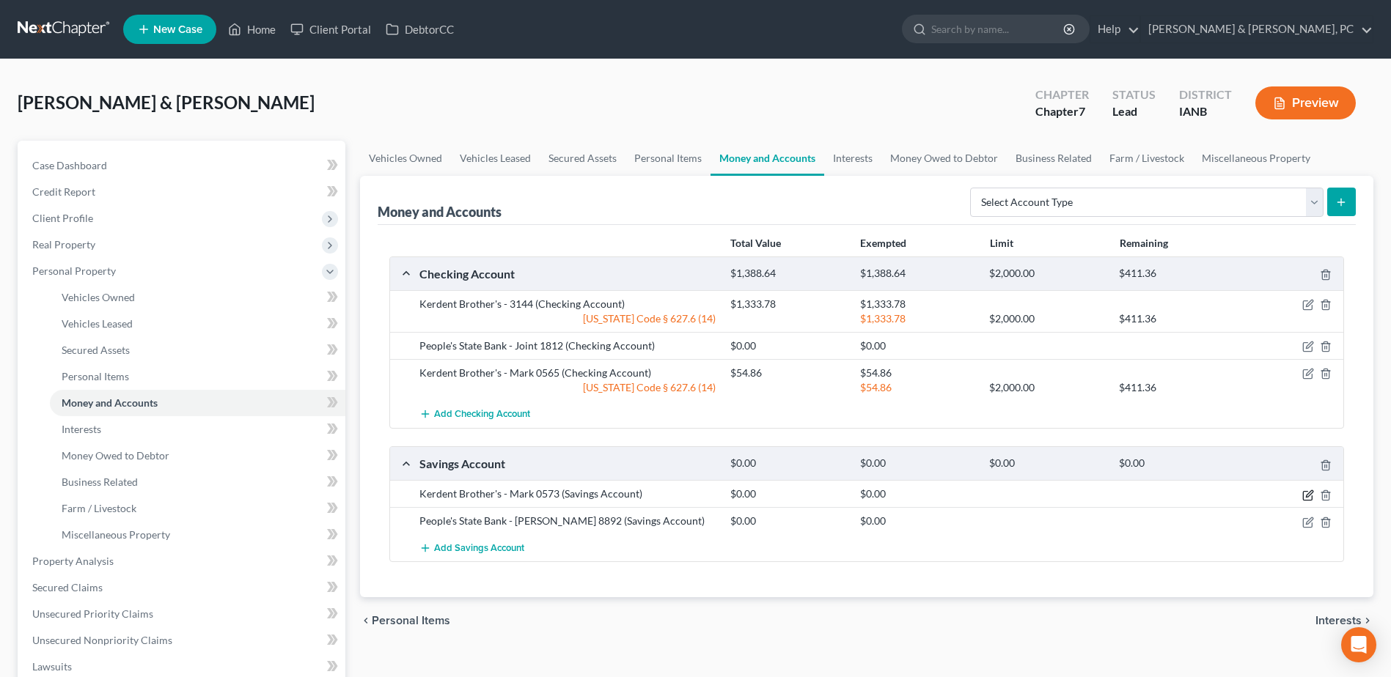
click at [1303, 497] on icon "button" at bounding box center [1307, 495] width 9 height 9
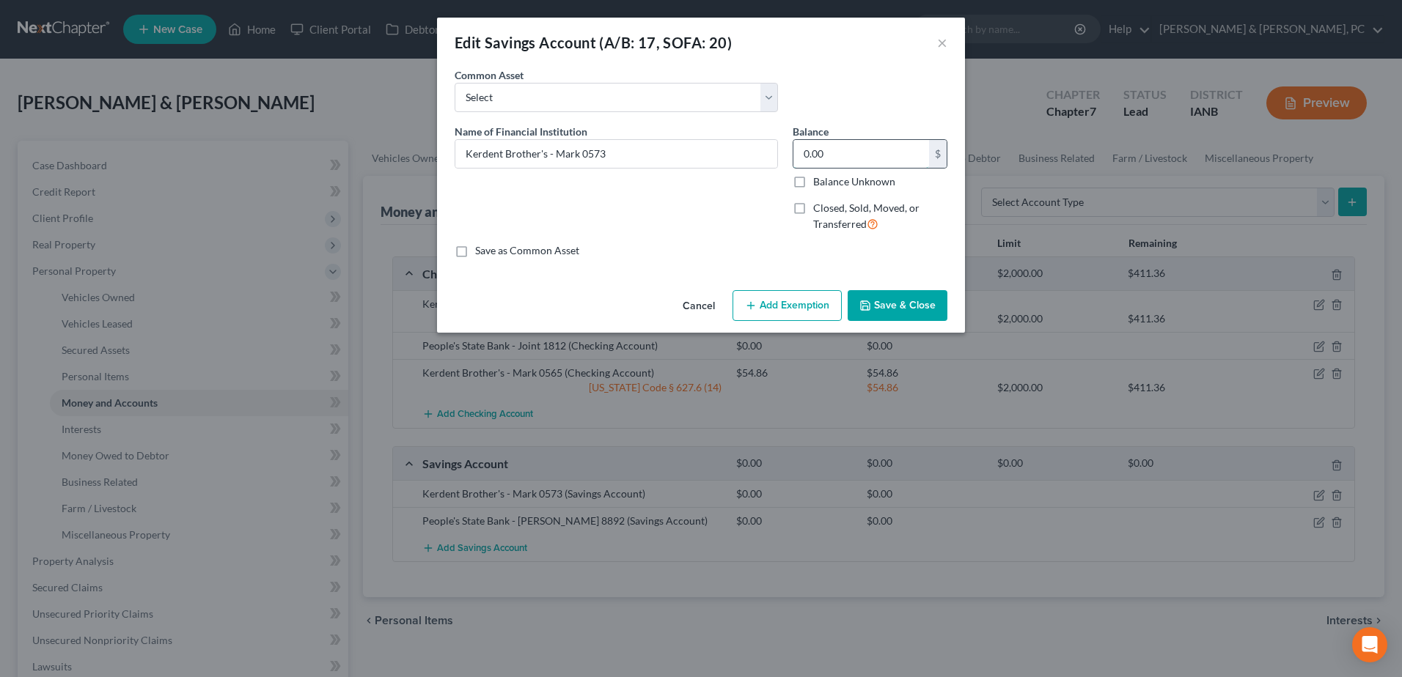
click at [860, 158] on input "0.00" at bounding box center [861, 154] width 136 height 28
type input "208.88"
click at [779, 303] on button "Add Exemption" at bounding box center [786, 305] width 109 height 31
select select "2"
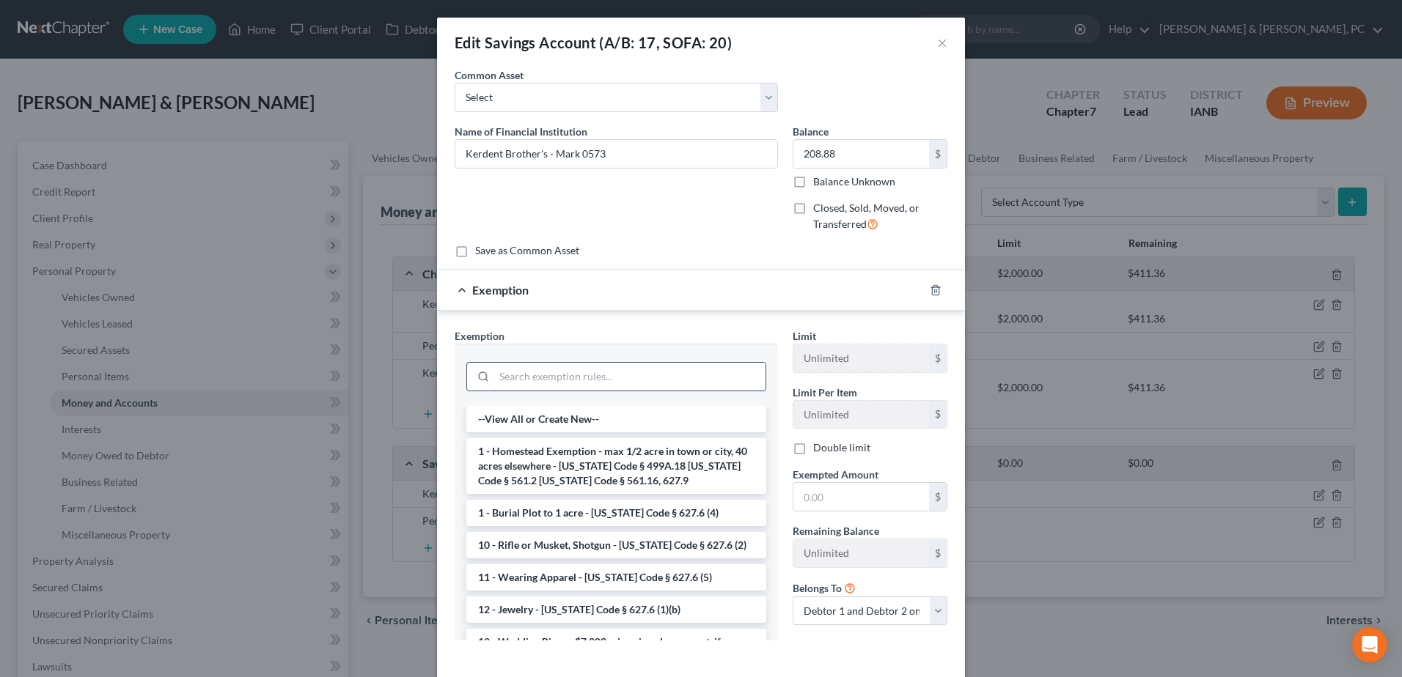
click at [639, 373] on input "search" at bounding box center [629, 377] width 271 height 28
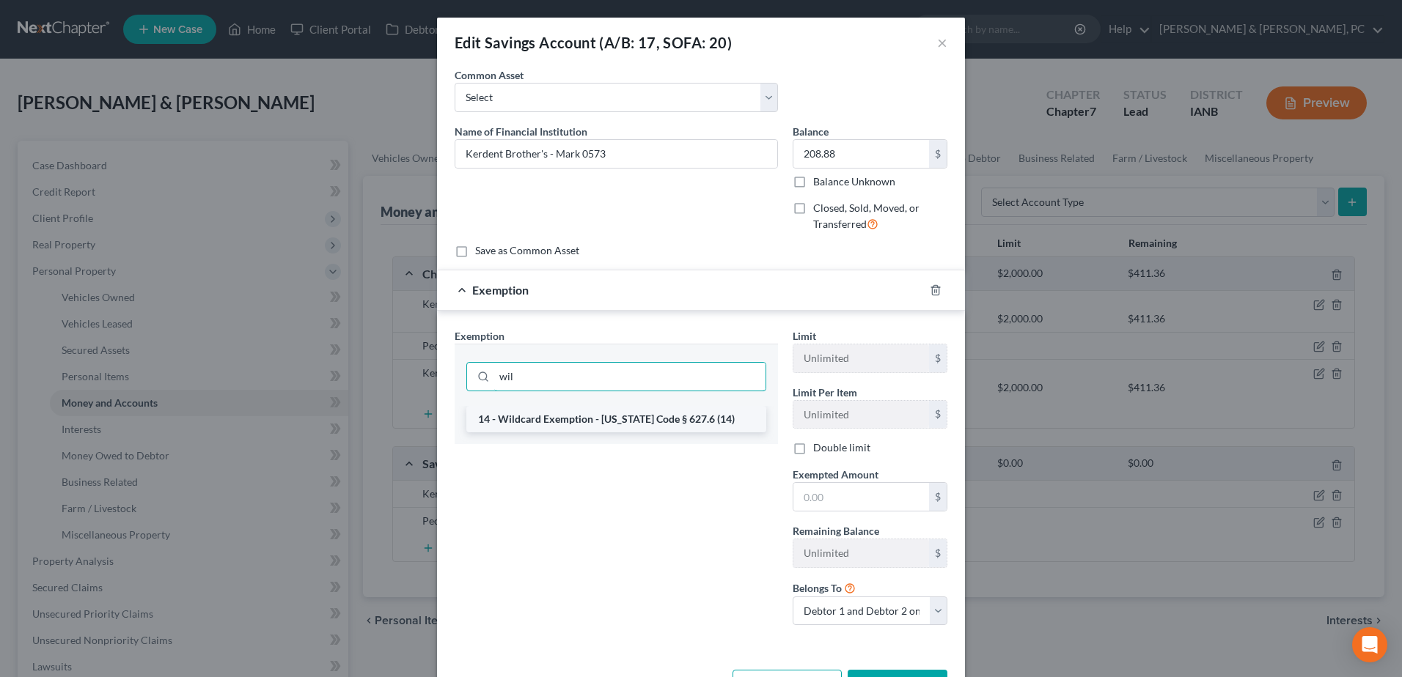
type input "wil"
click at [641, 418] on li "14 - Wildcard Exemption - [US_STATE] Code § 627.6 (14)" at bounding box center [616, 419] width 300 height 26
checkbox input "true"
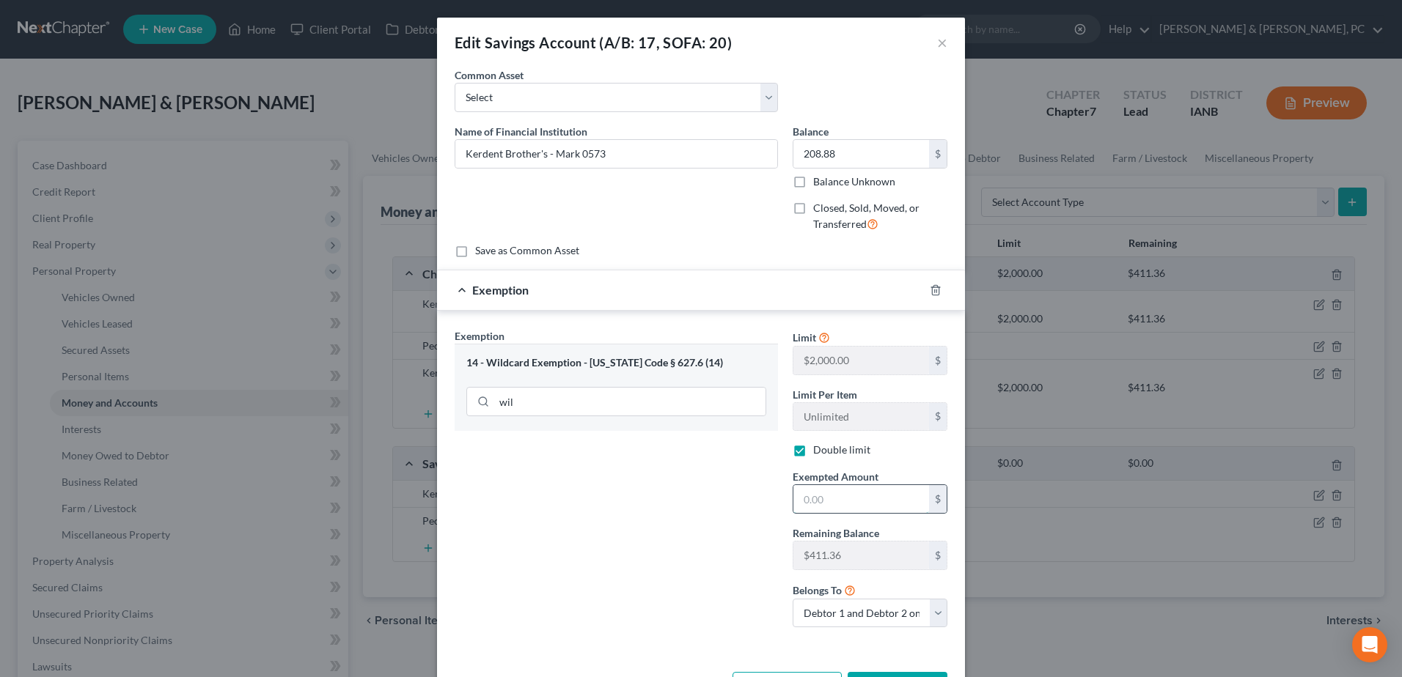
click at [866, 496] on input "text" at bounding box center [861, 499] width 136 height 28
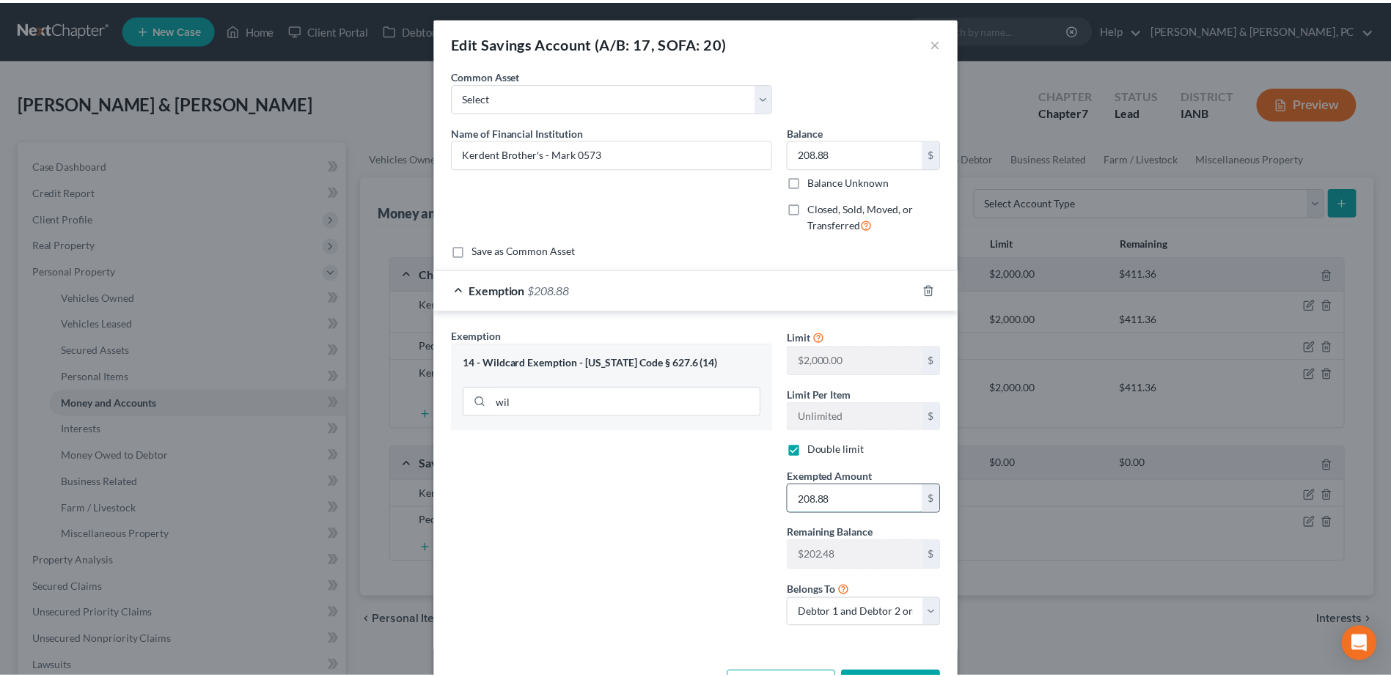
scroll to position [55, 0]
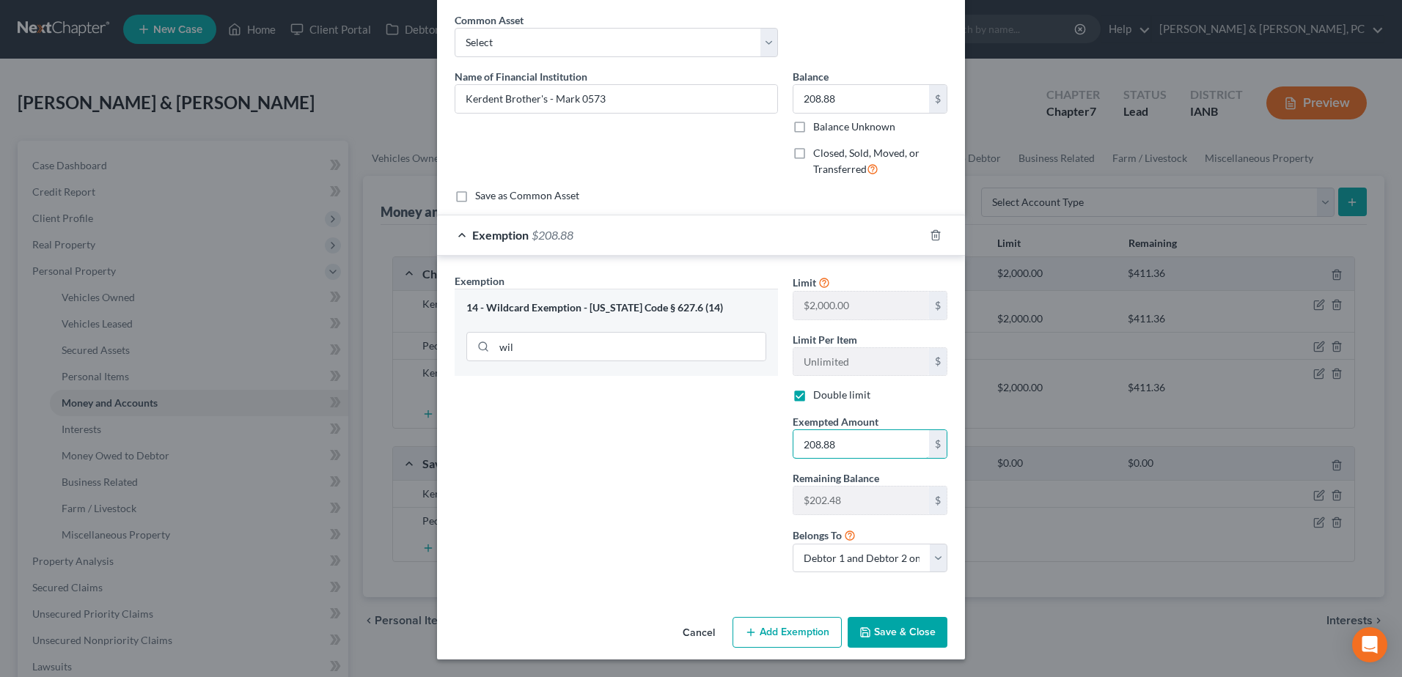
type input "208.88"
click at [905, 624] on button "Save & Close" at bounding box center [897, 632] width 100 height 31
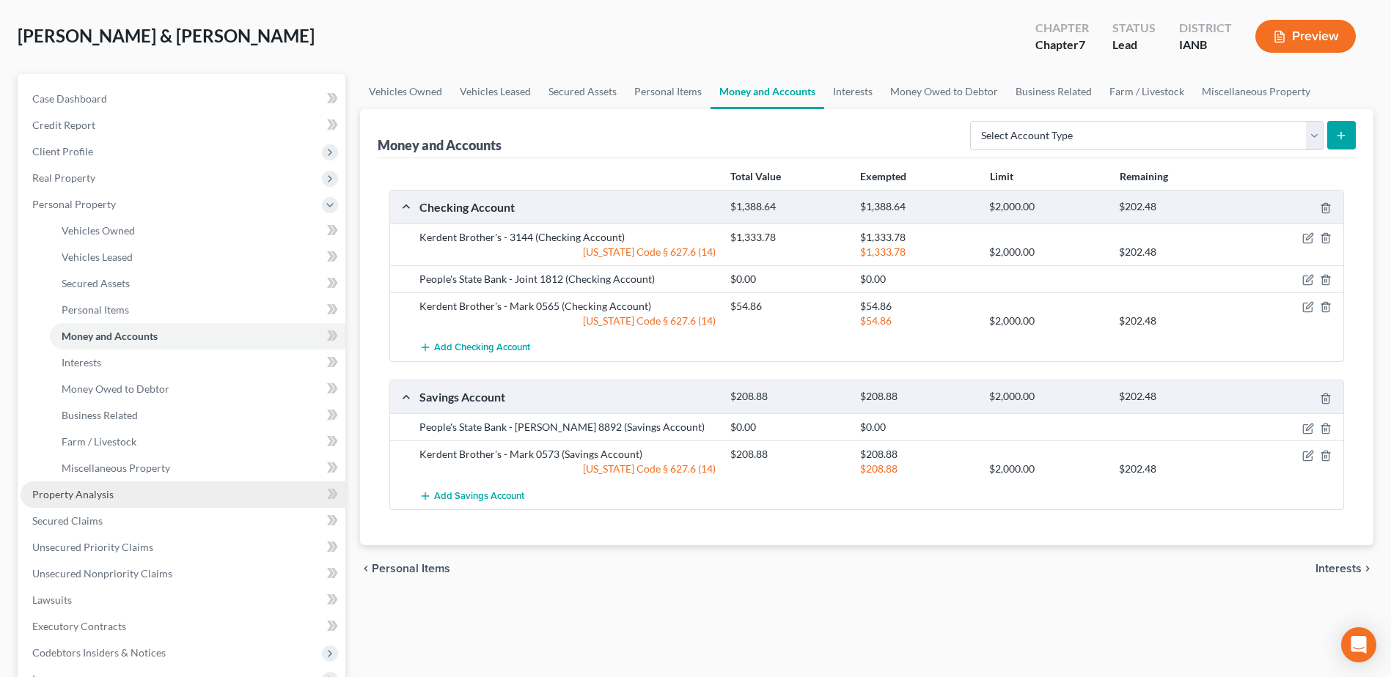
scroll to position [147, 0]
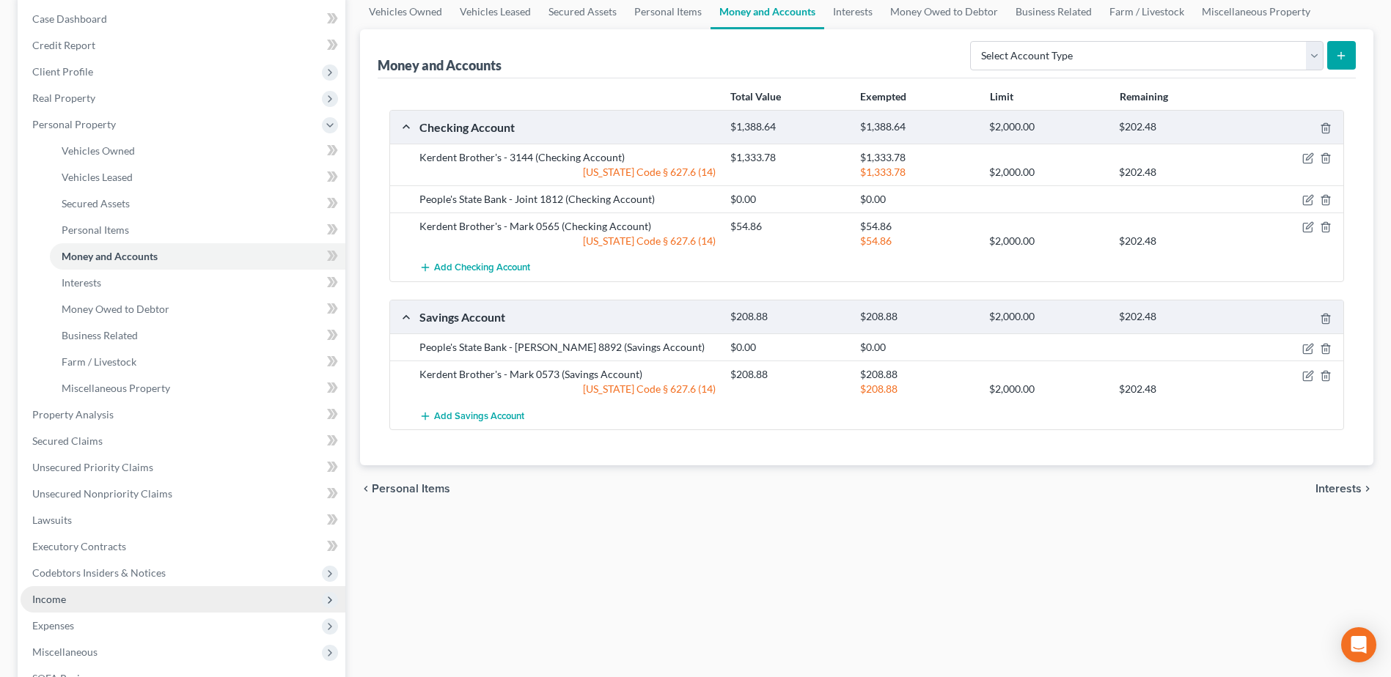
click at [65, 591] on span "Income" at bounding box center [183, 599] width 325 height 26
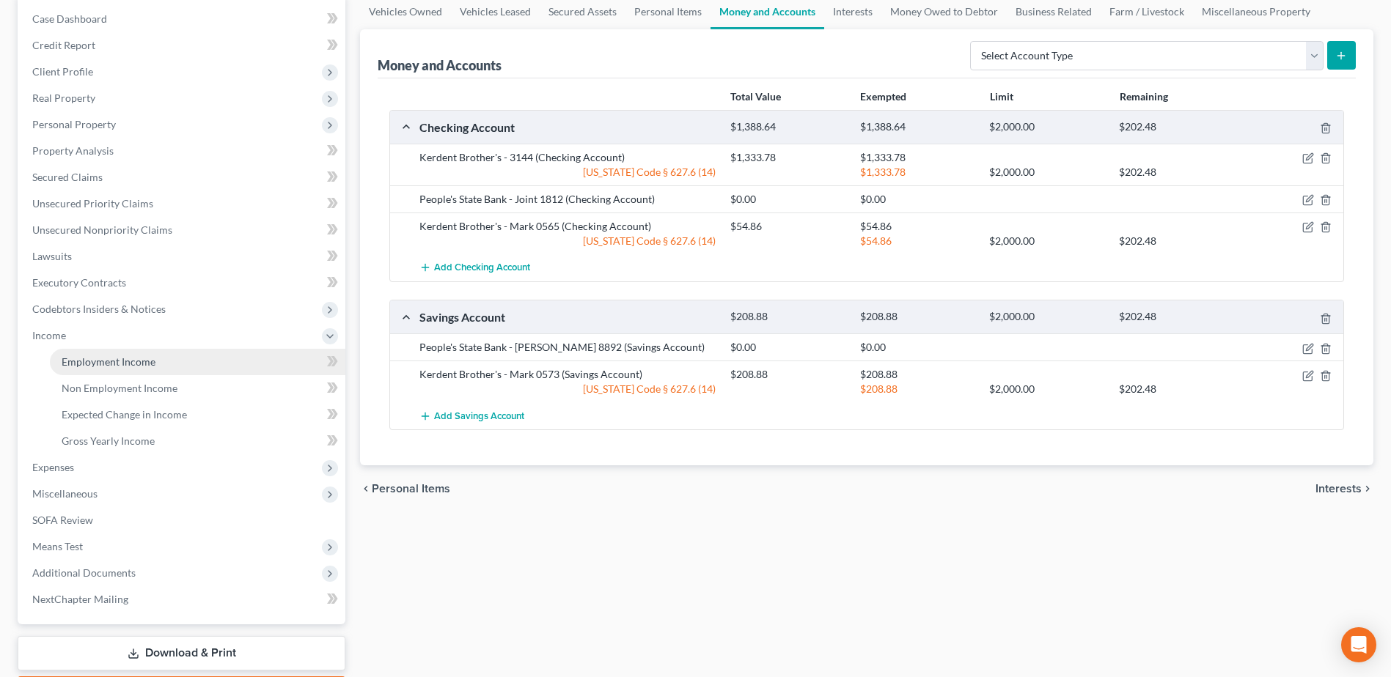
click at [109, 365] on span "Employment Income" at bounding box center [109, 362] width 94 height 12
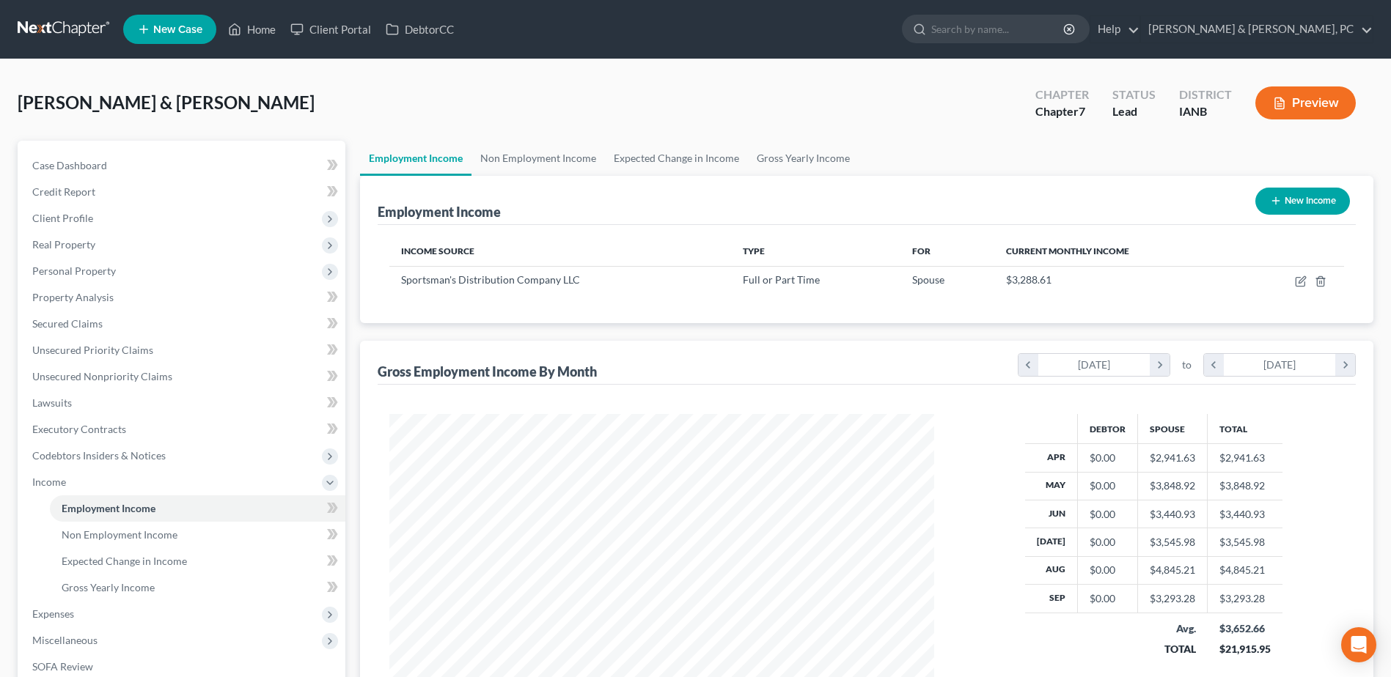
scroll to position [272, 573]
click at [102, 276] on span "Personal Property" at bounding box center [74, 271] width 84 height 12
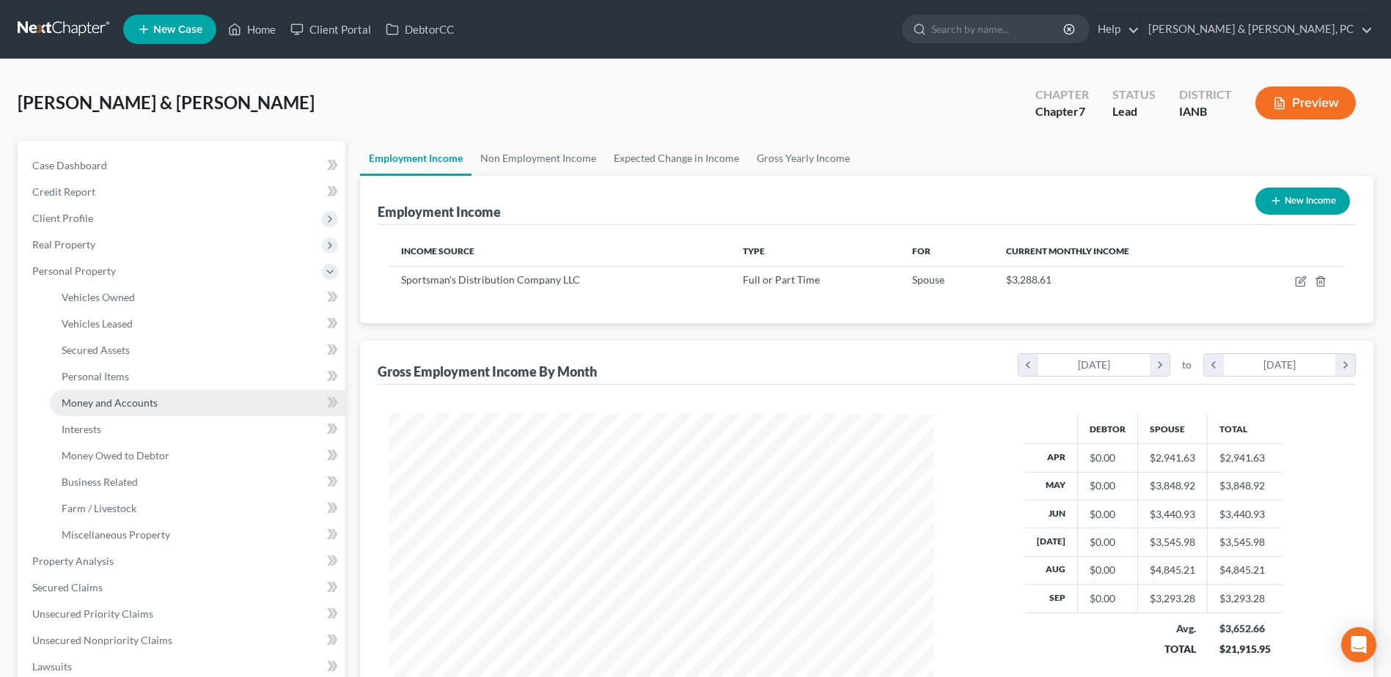
click at [119, 405] on span "Money and Accounts" at bounding box center [110, 403] width 96 height 12
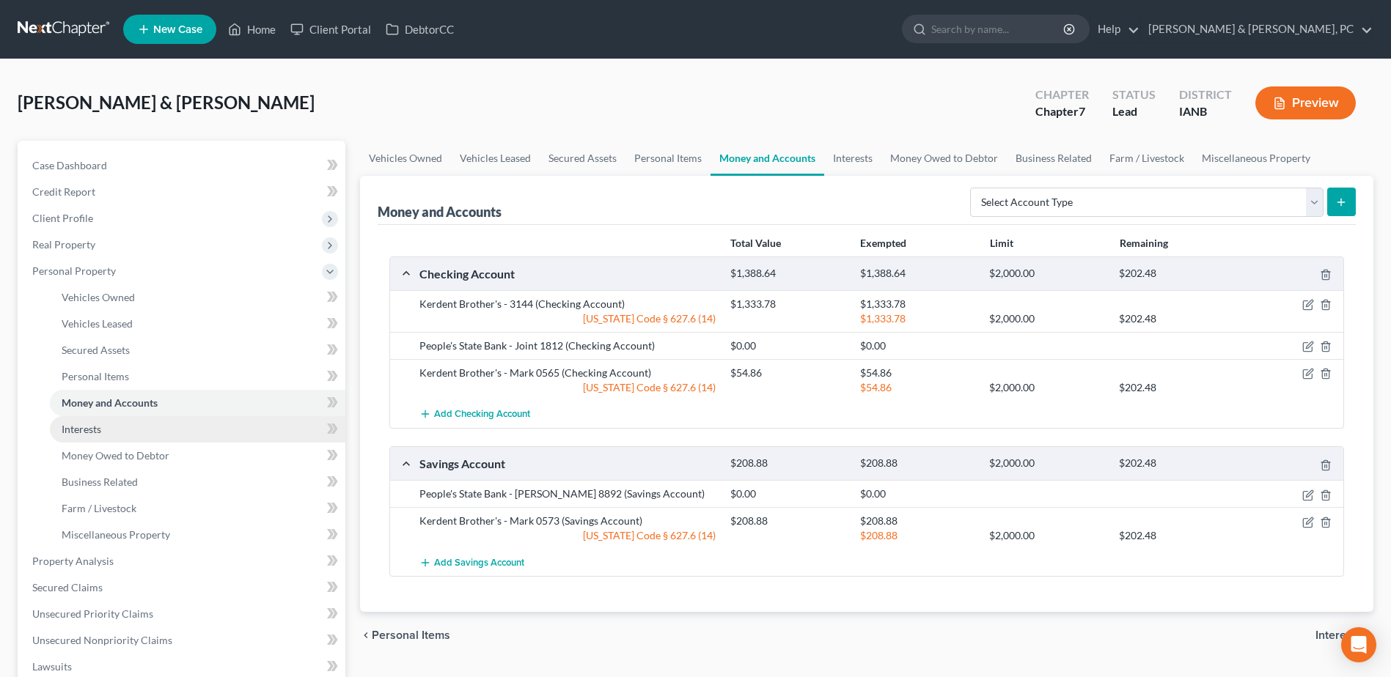
click at [118, 436] on link "Interests" at bounding box center [197, 429] width 295 height 26
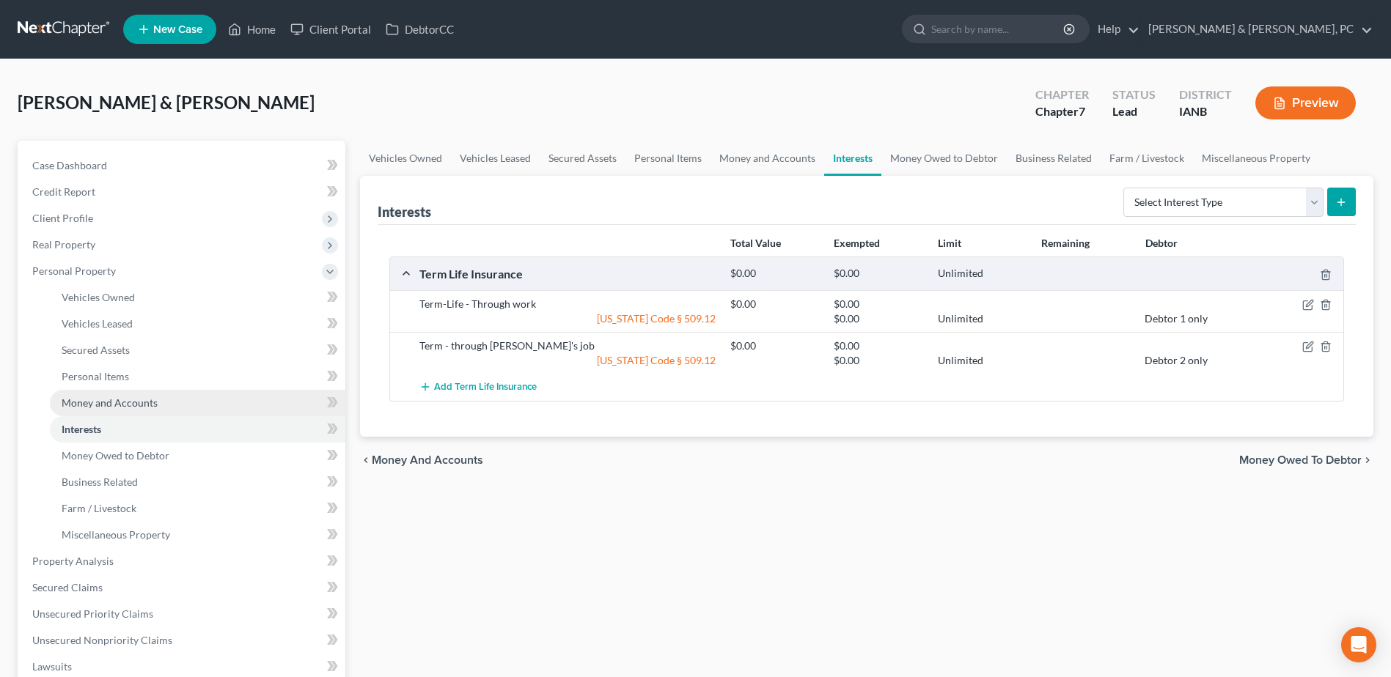
click at [106, 408] on span "Money and Accounts" at bounding box center [110, 403] width 96 height 12
